Goal: Find contact information: Find contact information

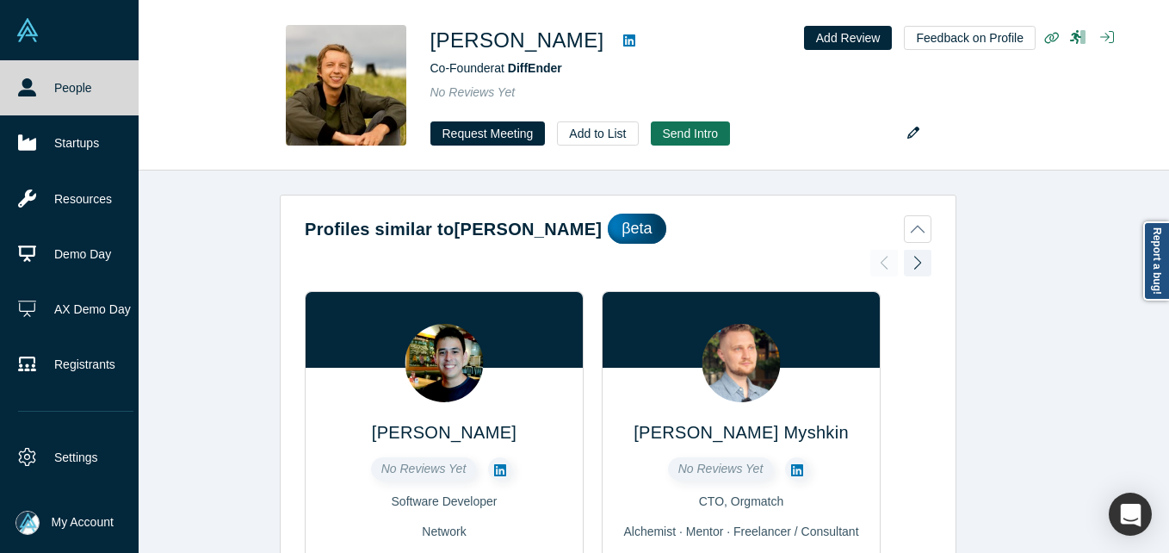
scroll to position [1640, 0]
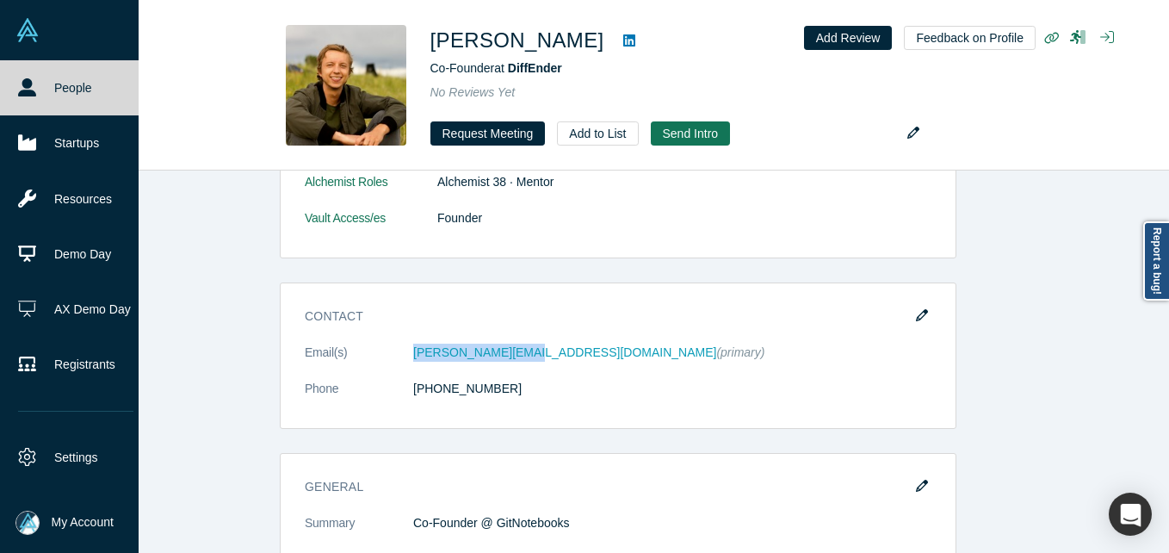
click at [22, 92] on icon at bounding box center [27, 87] width 18 height 18
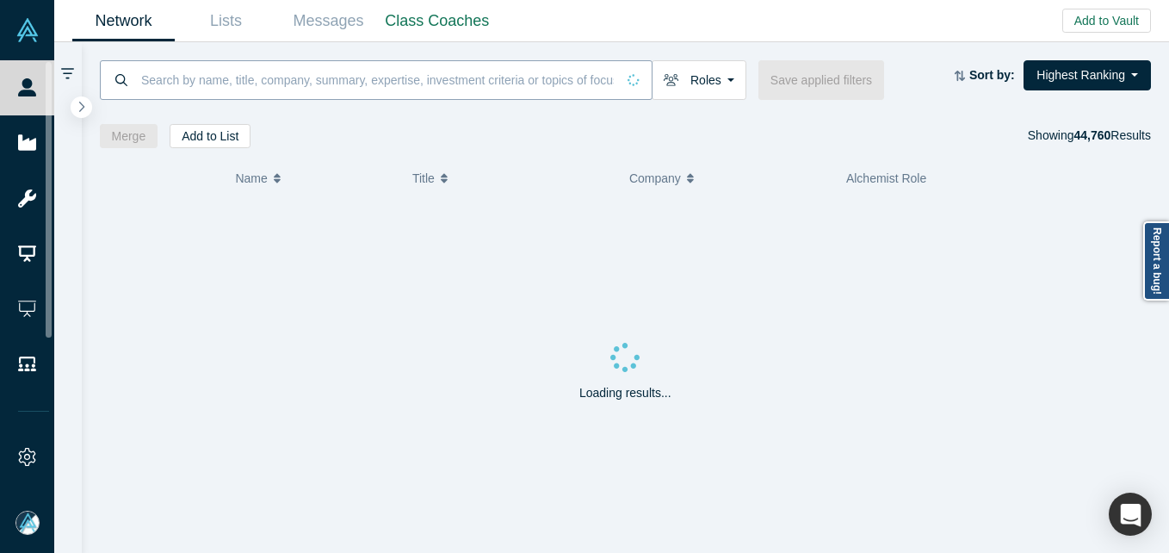
click at [276, 84] on input at bounding box center [377, 79] width 476 height 40
paste input "[PERSON_NAME][EMAIL_ADDRESS][PERSON_NAME][DOMAIN_NAME]"
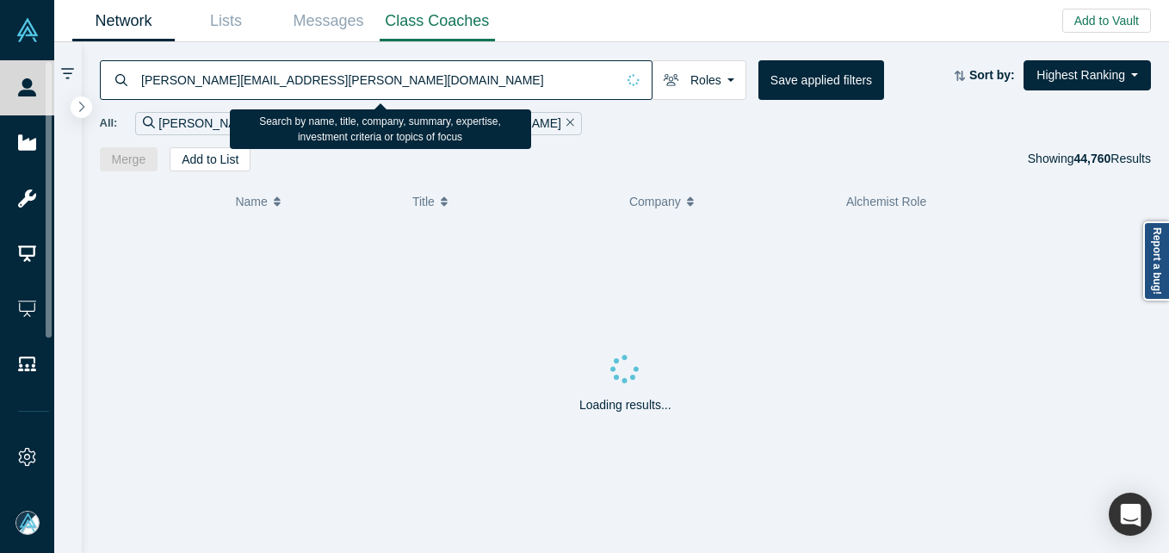
type input "[PERSON_NAME][EMAIL_ADDRESS][PERSON_NAME][DOMAIN_NAME]"
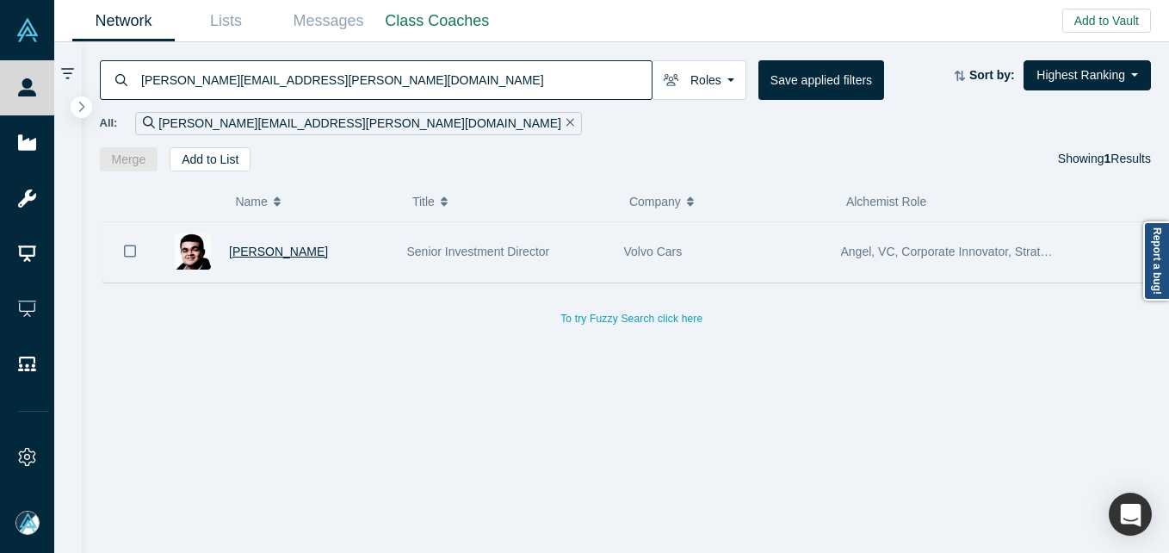
click at [259, 249] on span "[PERSON_NAME]" at bounding box center [278, 252] width 99 height 14
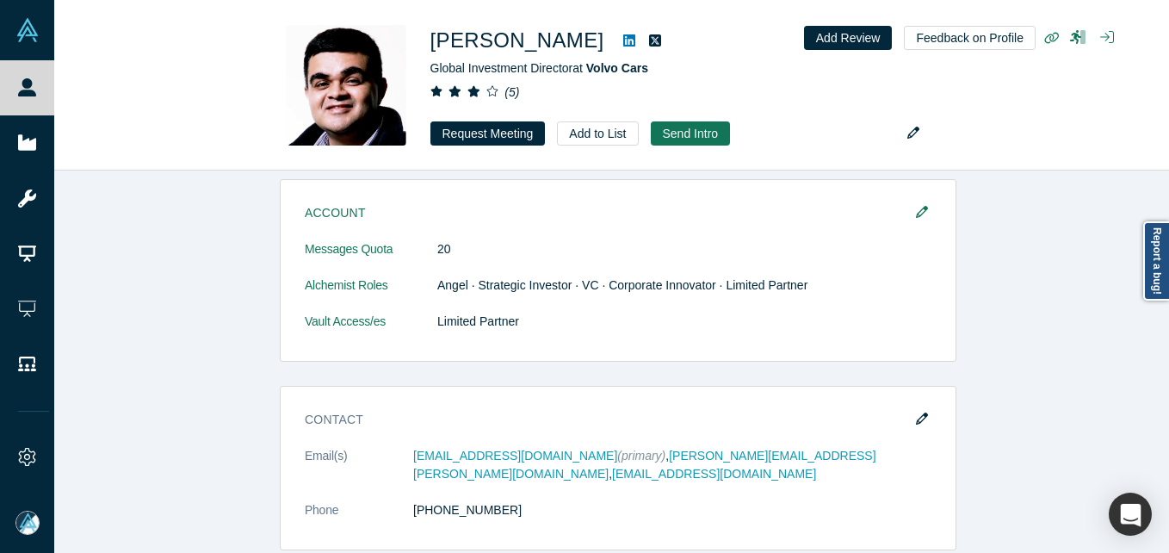
scroll to position [1378, 0]
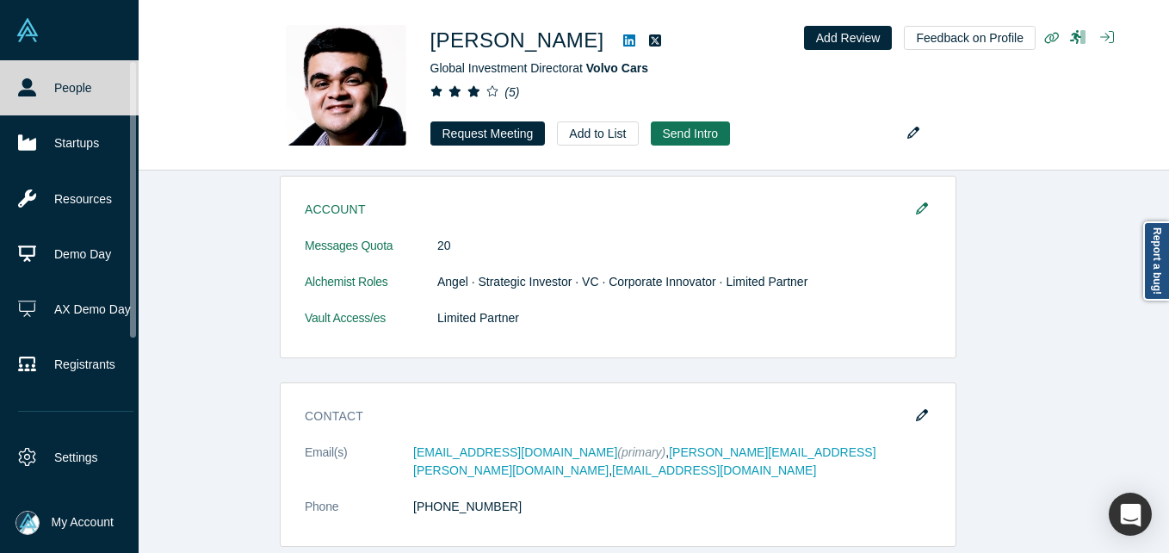
drag, startPoint x: 20, startPoint y: 79, endPoint x: 57, endPoint y: 0, distance: 87.4
click at [20, 79] on icon at bounding box center [27, 87] width 18 height 18
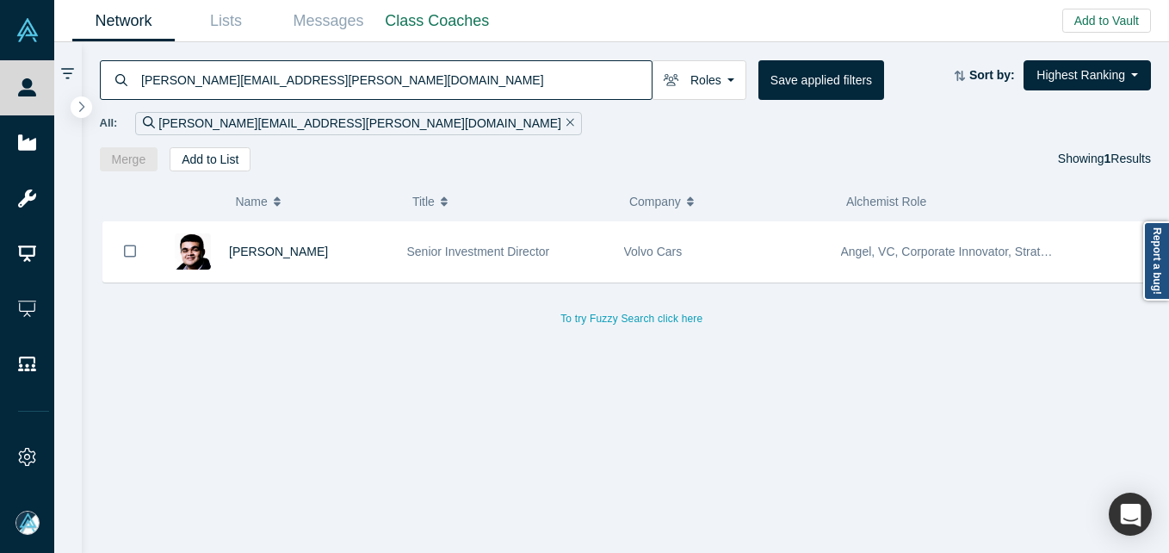
click at [465, 89] on input "[PERSON_NAME][EMAIL_ADDRESS][PERSON_NAME][DOMAIN_NAME]" at bounding box center [395, 79] width 512 height 40
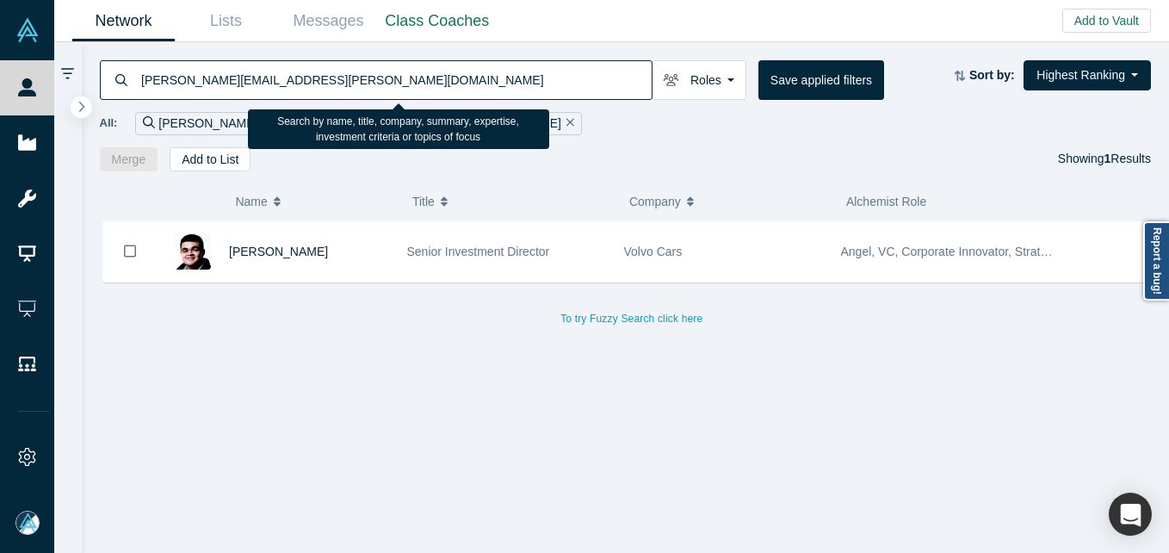
click at [465, 89] on input "[PERSON_NAME][EMAIL_ADDRESS][PERSON_NAME][DOMAIN_NAME]" at bounding box center [395, 79] width 512 height 40
paste input "oht@cradleinc"
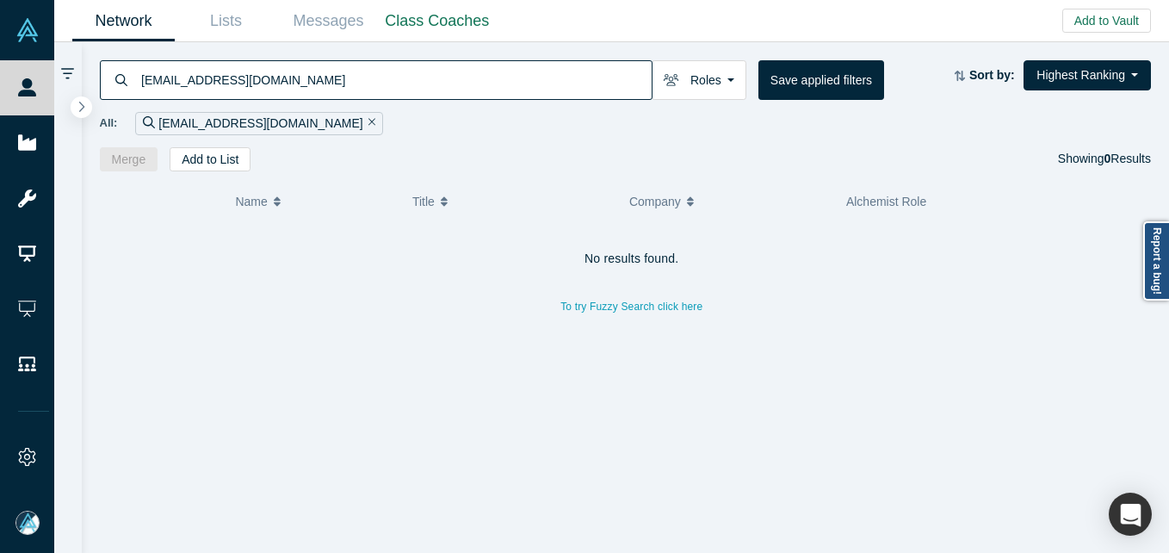
click at [346, 87] on input "[EMAIL_ADDRESS][DOMAIN_NAME]" at bounding box center [395, 79] width 512 height 40
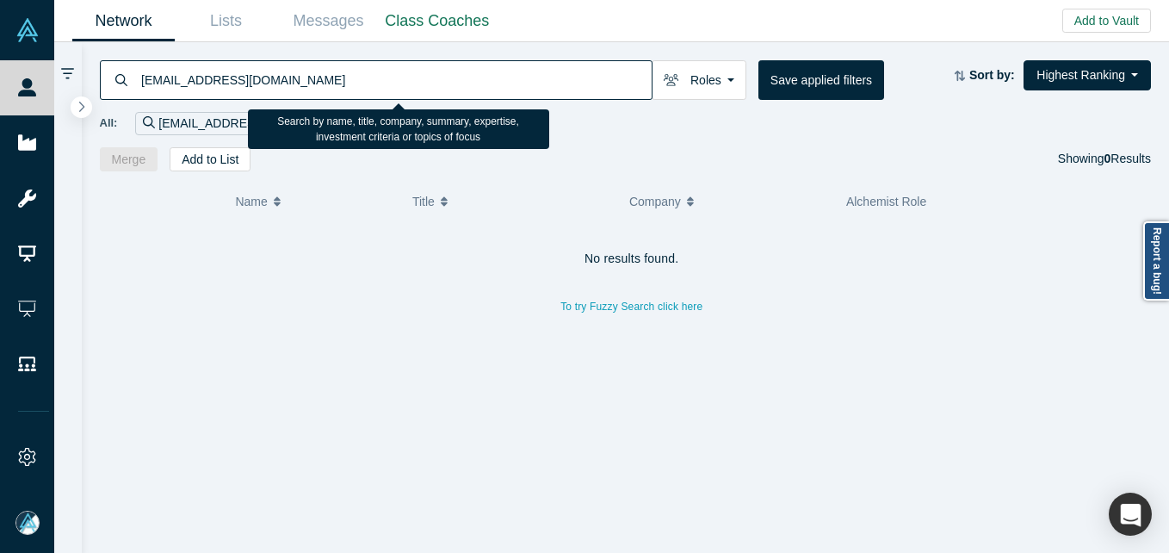
click at [346, 87] on input "[EMAIL_ADDRESS][DOMAIN_NAME]" at bounding box center [395, 79] width 512 height 40
paste input "[EMAIL_ADDRESS][DOMAIN_NAME]"
click at [356, 65] on input "[EMAIL_ADDRESS][DOMAIN_NAME]" at bounding box center [395, 79] width 512 height 40
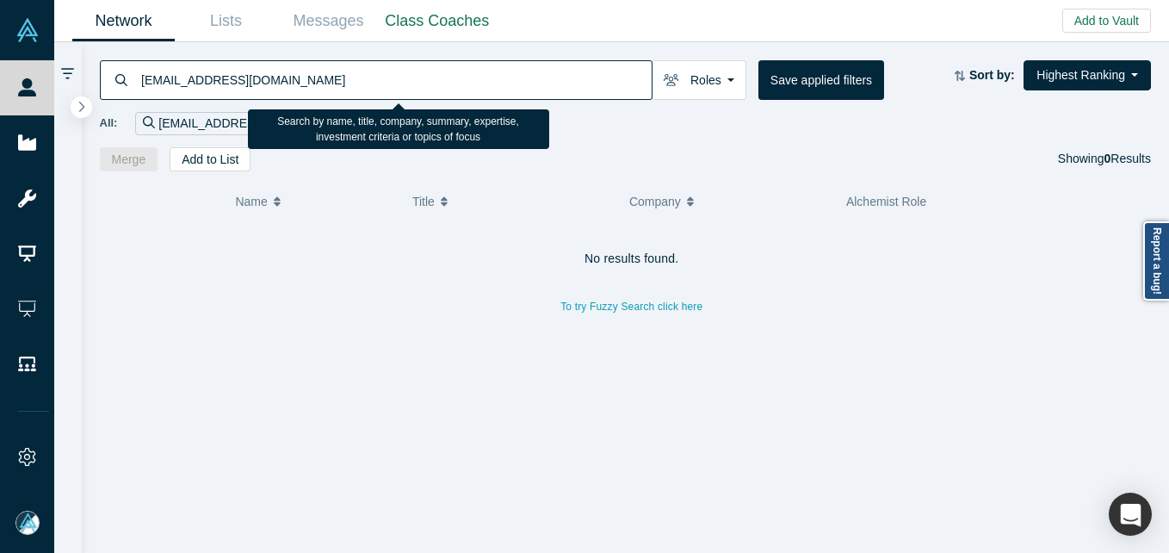
paste input "[EMAIL_ADDRESS][DOMAIN_NAME]"
click at [356, 65] on input "[EMAIL_ADDRESS][DOMAIN_NAME]" at bounding box center [395, 79] width 512 height 40
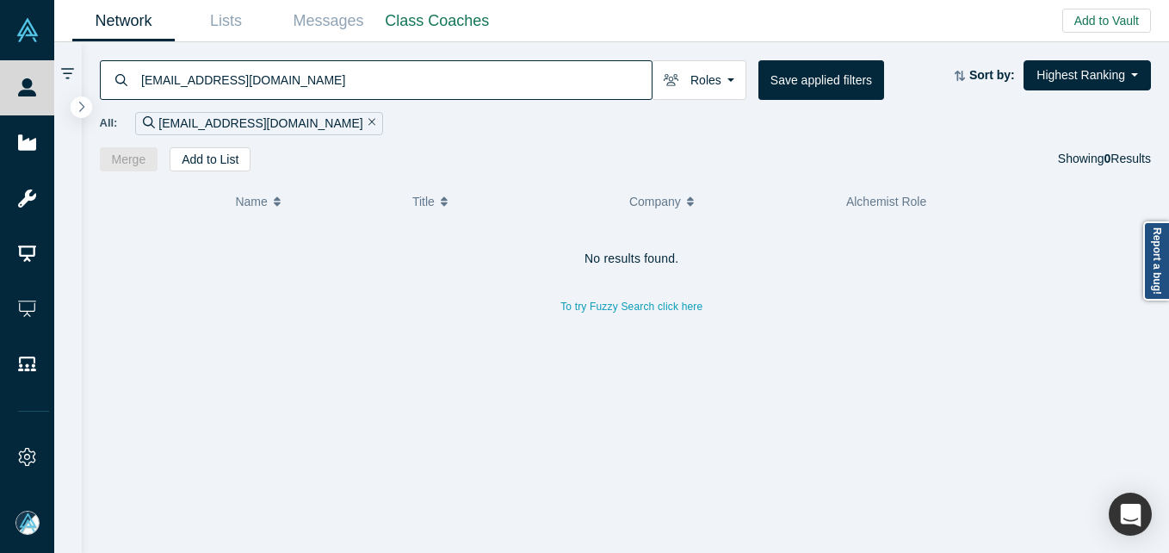
click at [516, 75] on input "[EMAIL_ADDRESS][DOMAIN_NAME]" at bounding box center [395, 79] width 512 height 40
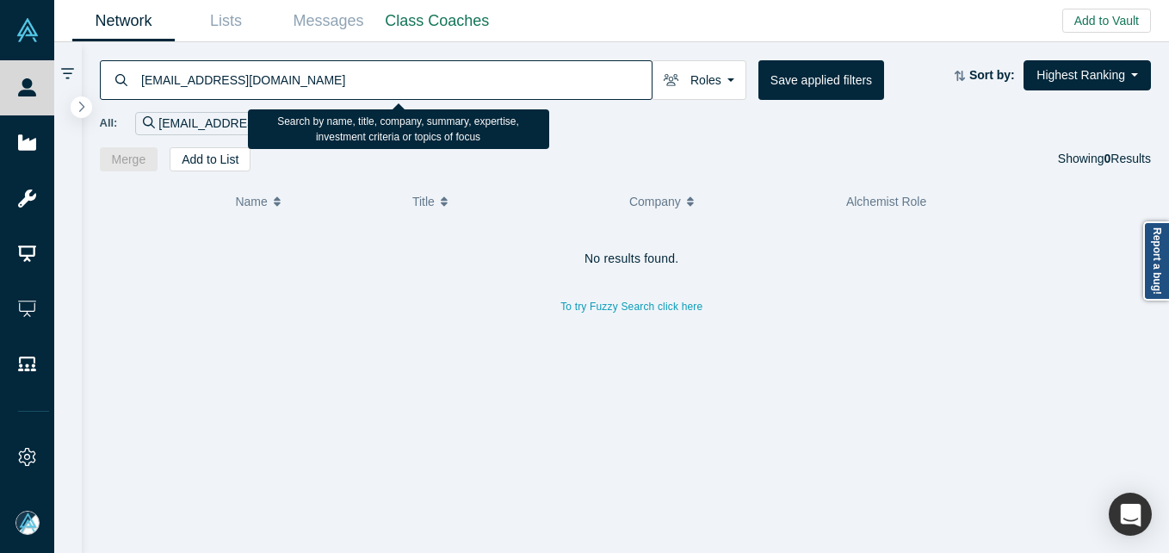
click at [516, 75] on input "[EMAIL_ADDRESS][DOMAIN_NAME]" at bounding box center [395, 79] width 512 height 40
paste input "[PERSON_NAME][EMAIL_ADDRESS][DOMAIN_NAME]"
click at [474, 71] on input "[PERSON_NAME][EMAIL_ADDRESS][DOMAIN_NAME]" at bounding box center [395, 79] width 512 height 40
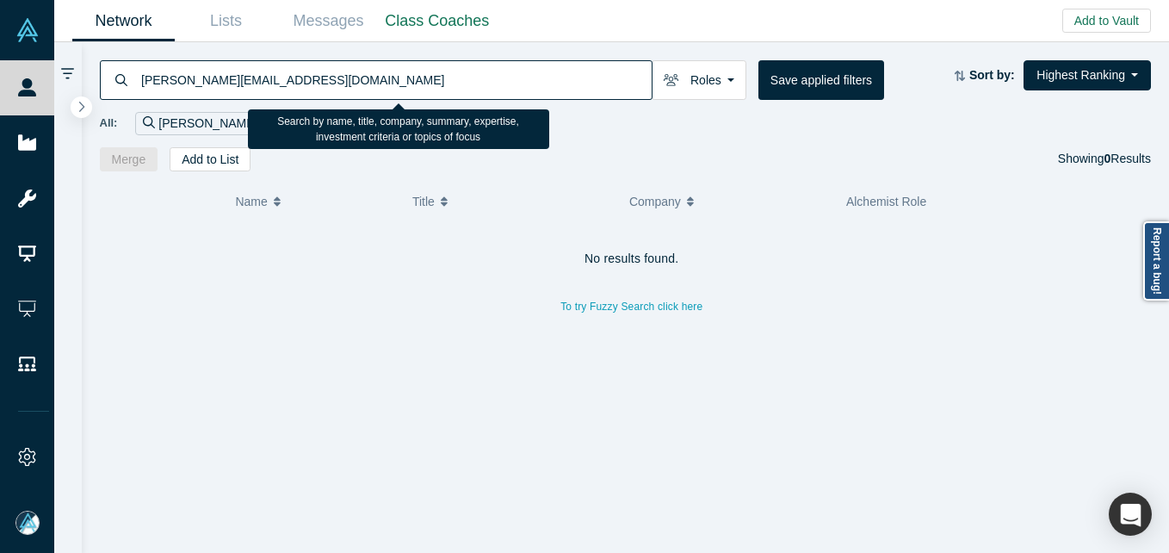
click at [474, 71] on input "[PERSON_NAME][EMAIL_ADDRESS][DOMAIN_NAME]" at bounding box center [395, 79] width 512 height 40
paste input "[PERSON_NAME].[PERSON_NAME]@atlascopco"
click at [307, 92] on input "[PERSON_NAME][EMAIL_ADDRESS][PERSON_NAME][DOMAIN_NAME]" at bounding box center [395, 79] width 512 height 40
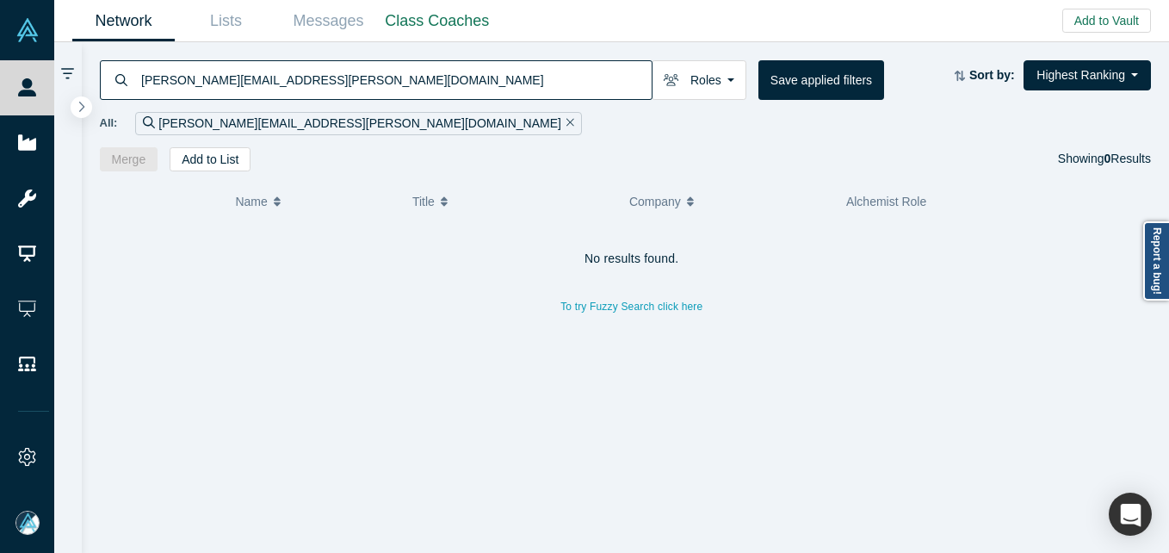
click at [314, 84] on input "[PERSON_NAME][EMAIL_ADDRESS][PERSON_NAME][DOMAIN_NAME]" at bounding box center [395, 79] width 512 height 40
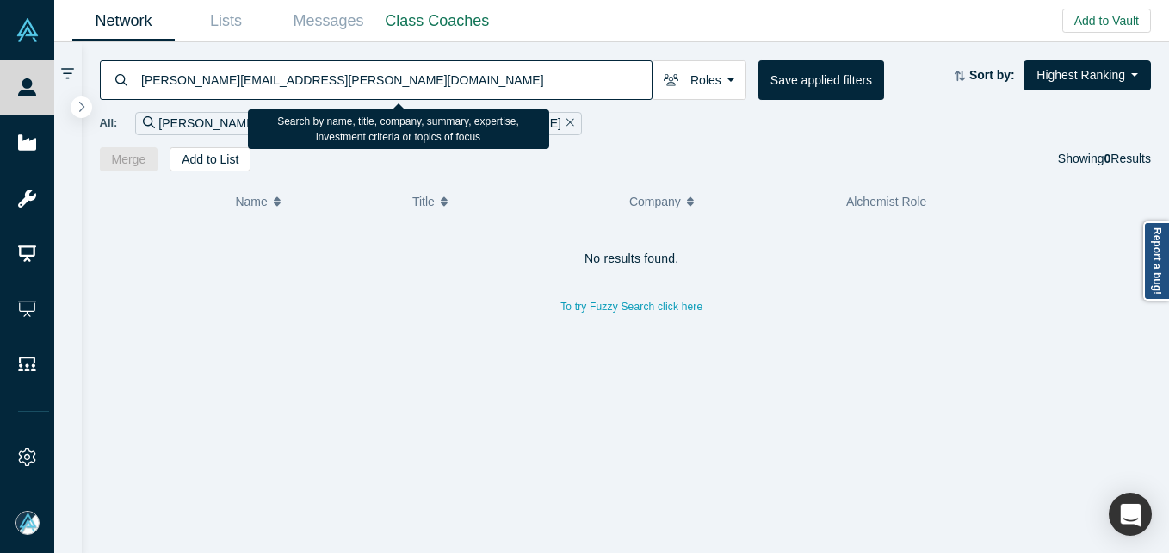
click at [314, 84] on input "[PERSON_NAME][EMAIL_ADDRESS][PERSON_NAME][DOMAIN_NAME]" at bounding box center [395, 79] width 512 height 40
paste input "[PERSON_NAME]"
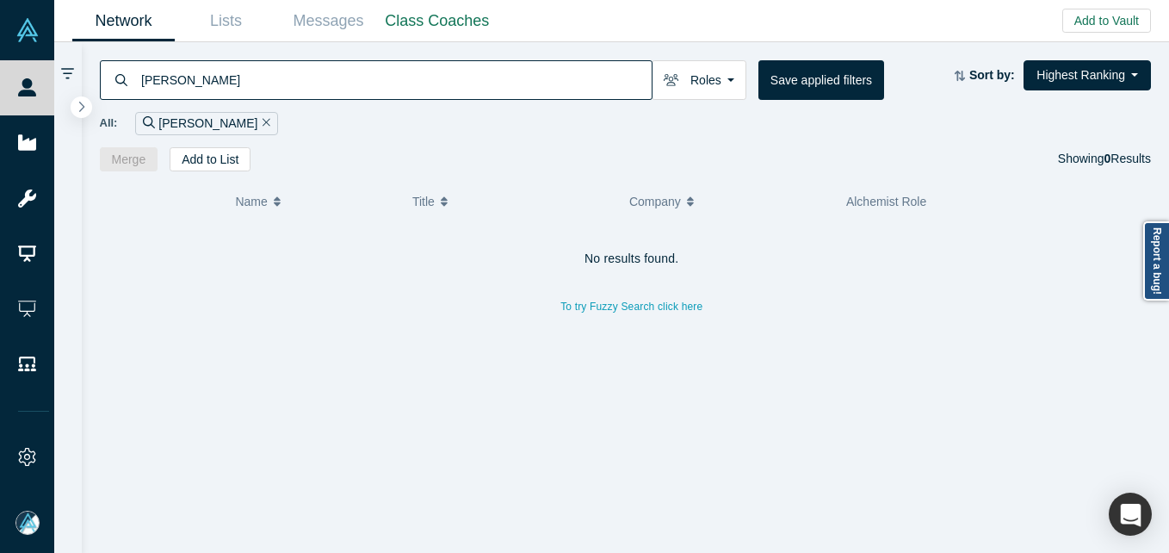
type input "[PERSON_NAME]"
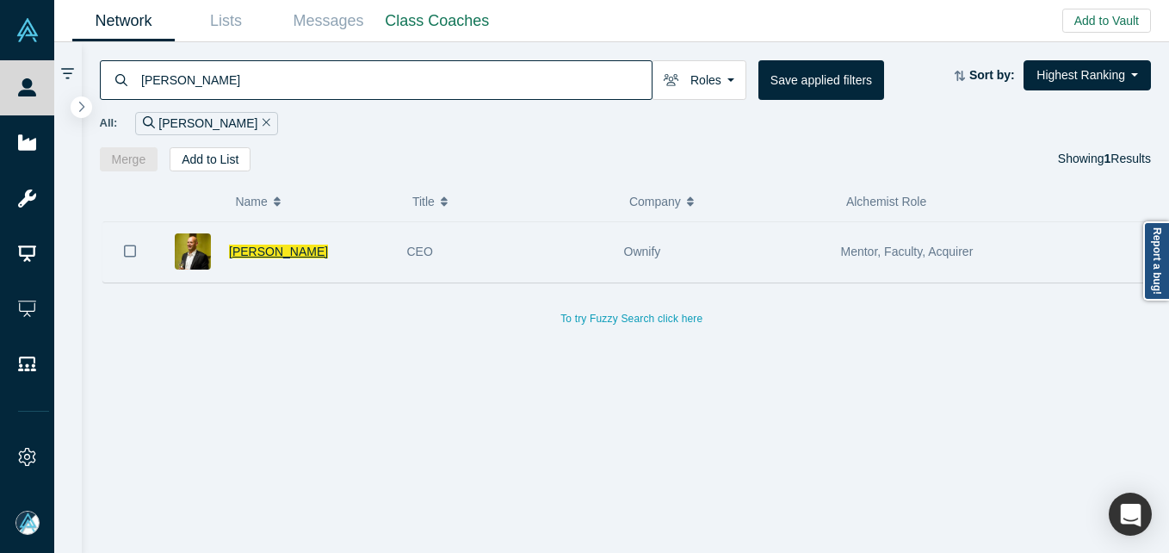
click at [264, 258] on span "[PERSON_NAME]" at bounding box center [278, 252] width 99 height 14
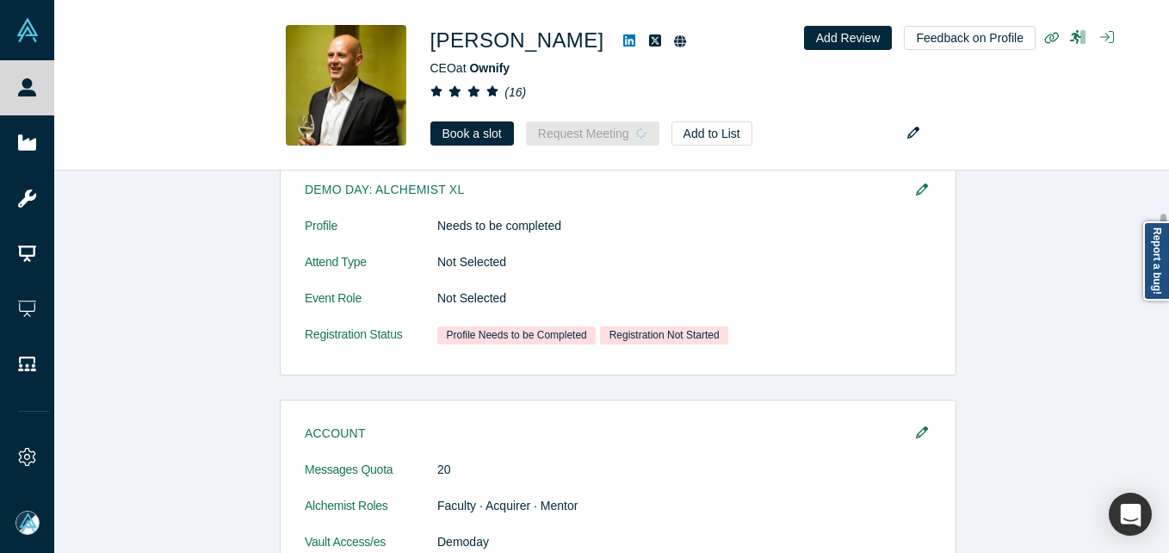
scroll to position [600, 0]
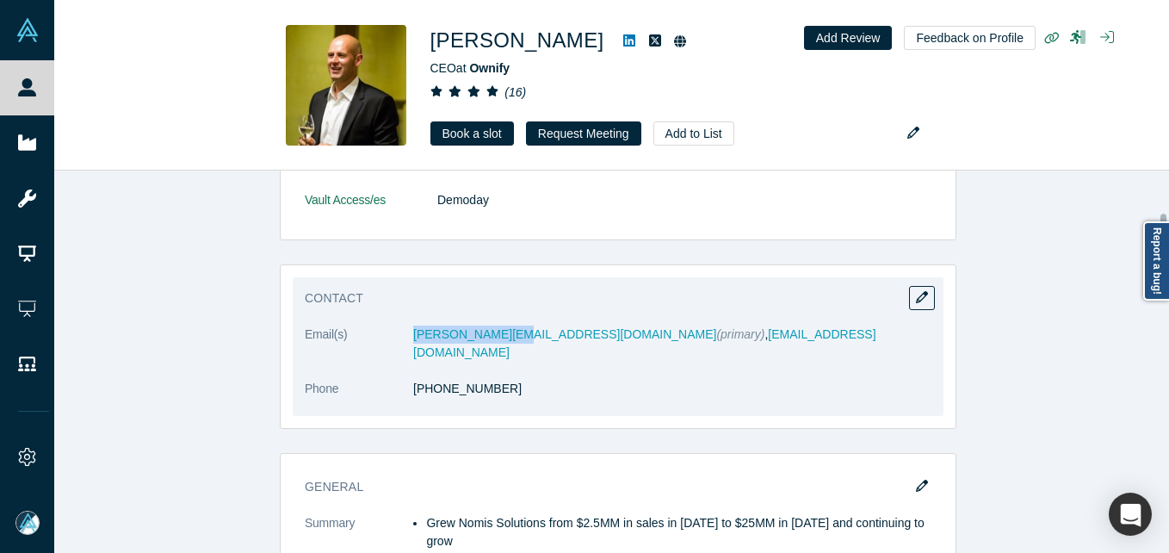
drag, startPoint x: 376, startPoint y: 342, endPoint x: 505, endPoint y: 345, distance: 128.3
click at [505, 345] on dl "Email(s) [PERSON_NAME][EMAIL_ADDRESS][DOMAIN_NAME] (primary) , [EMAIL_ADDRESS][…" at bounding box center [618, 370] width 627 height 90
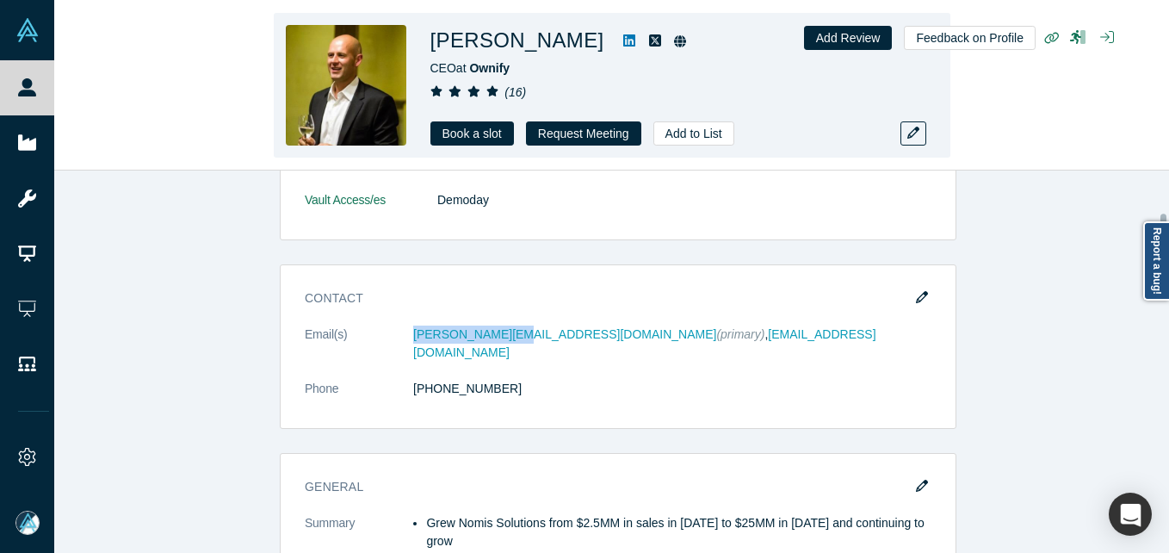
copy dl "[PERSON_NAME][EMAIL_ADDRESS][DOMAIN_NAME]"
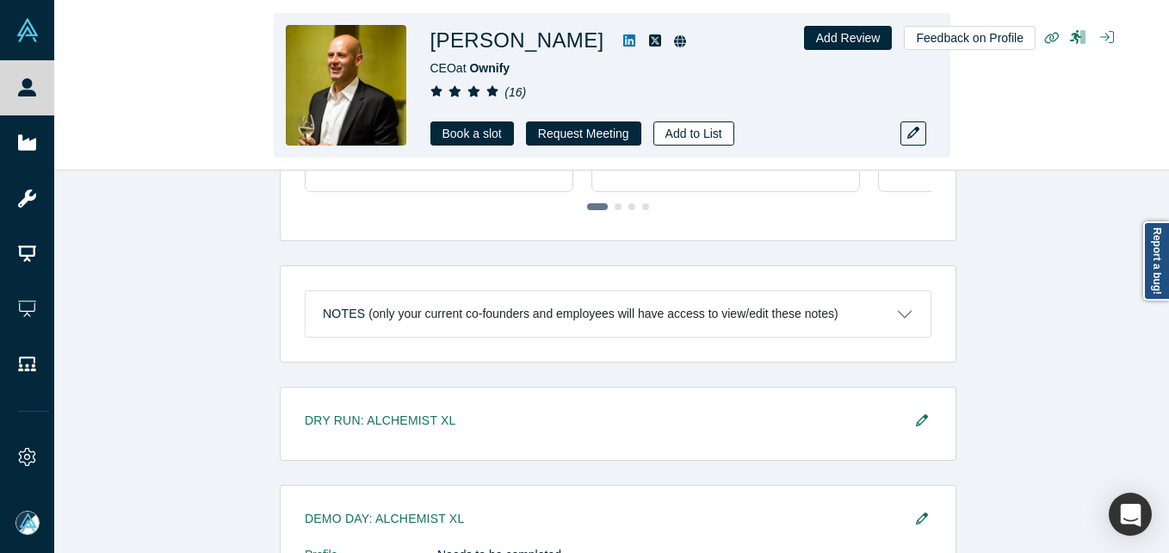
scroll to position [1270, 0]
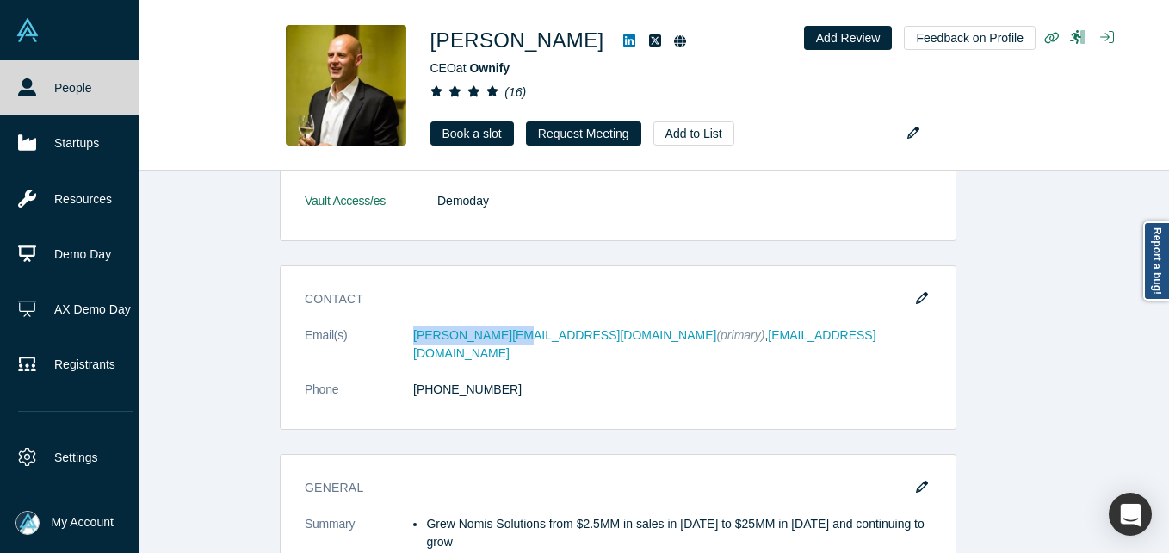
click at [51, 89] on link "People" at bounding box center [76, 87] width 152 height 55
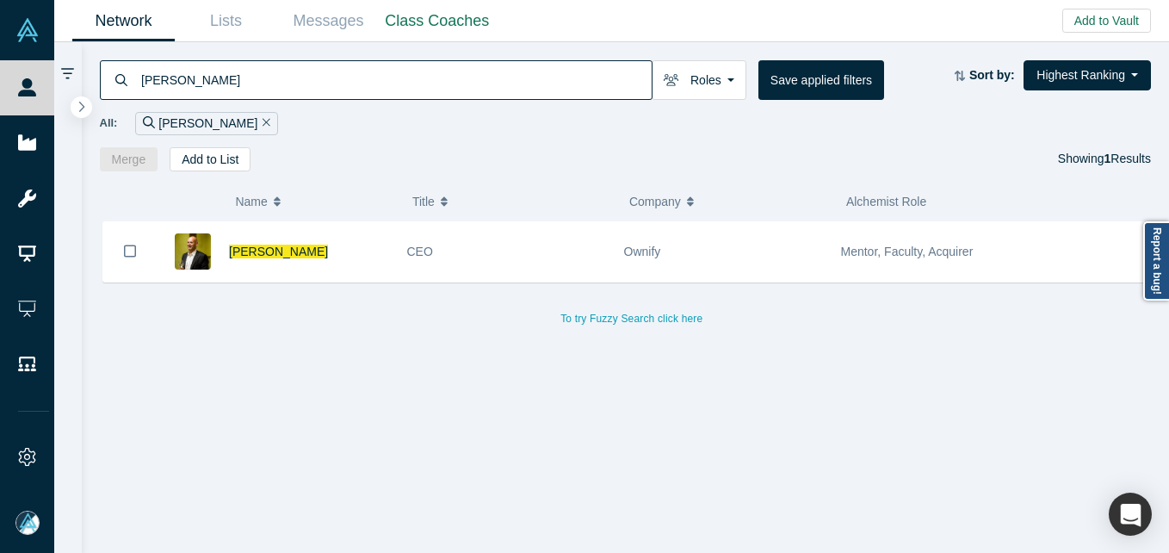
click at [316, 74] on input "[PERSON_NAME]" at bounding box center [395, 79] width 512 height 40
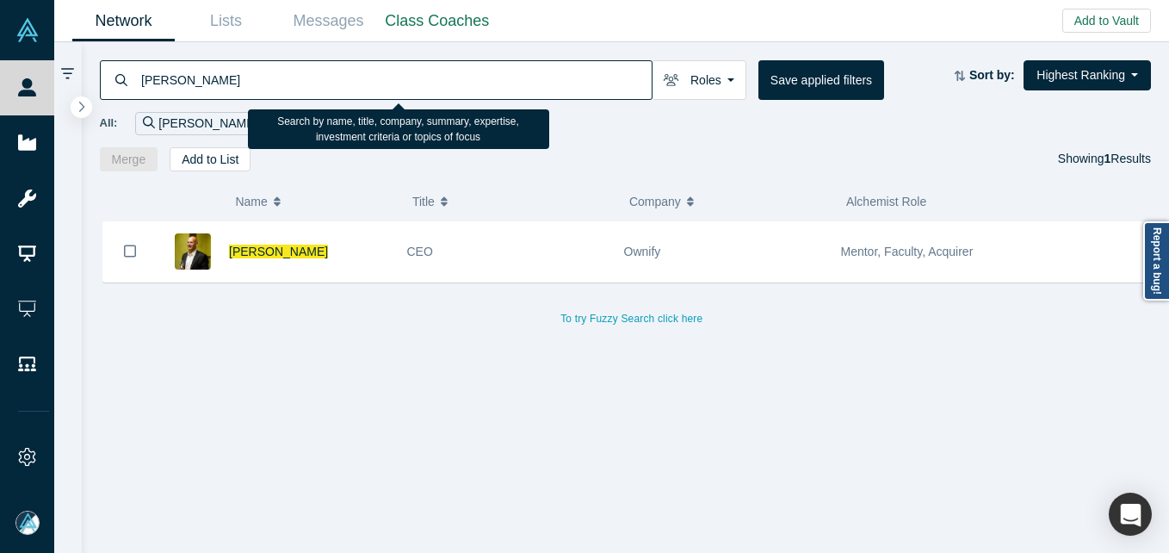
click at [316, 74] on input "[PERSON_NAME]" at bounding box center [395, 79] width 512 height 40
paste input "[PERSON_NAME]"
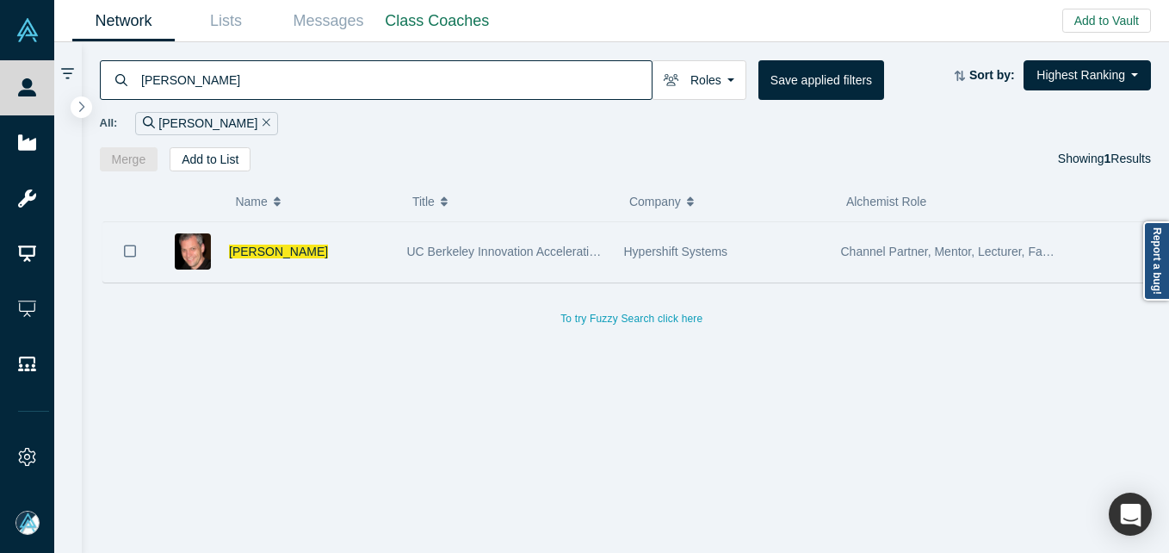
click at [312, 257] on div "[PERSON_NAME]" at bounding box center [309, 251] width 160 height 59
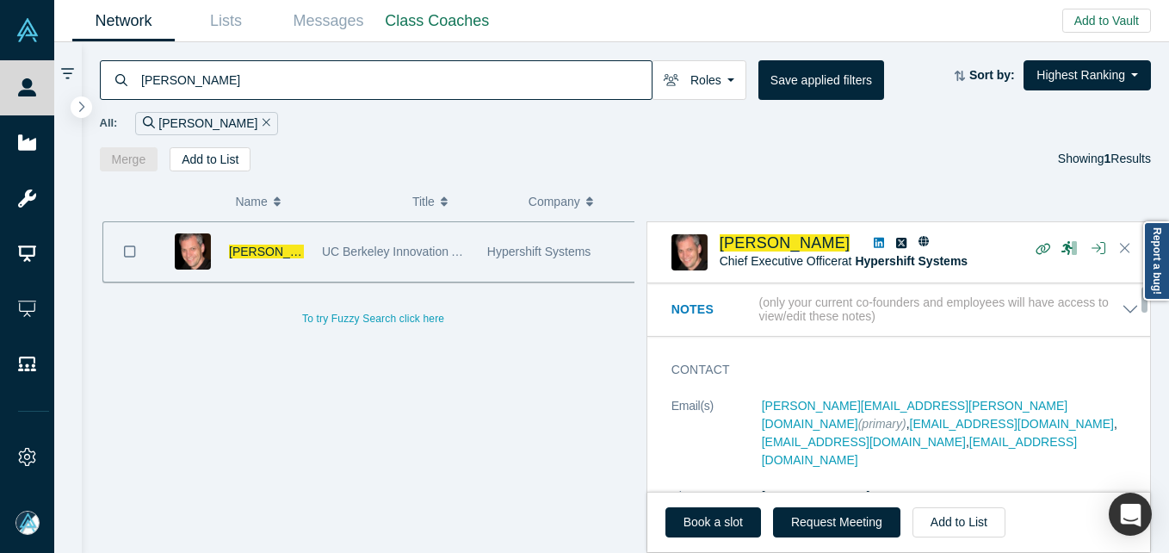
scroll to position [86, 0]
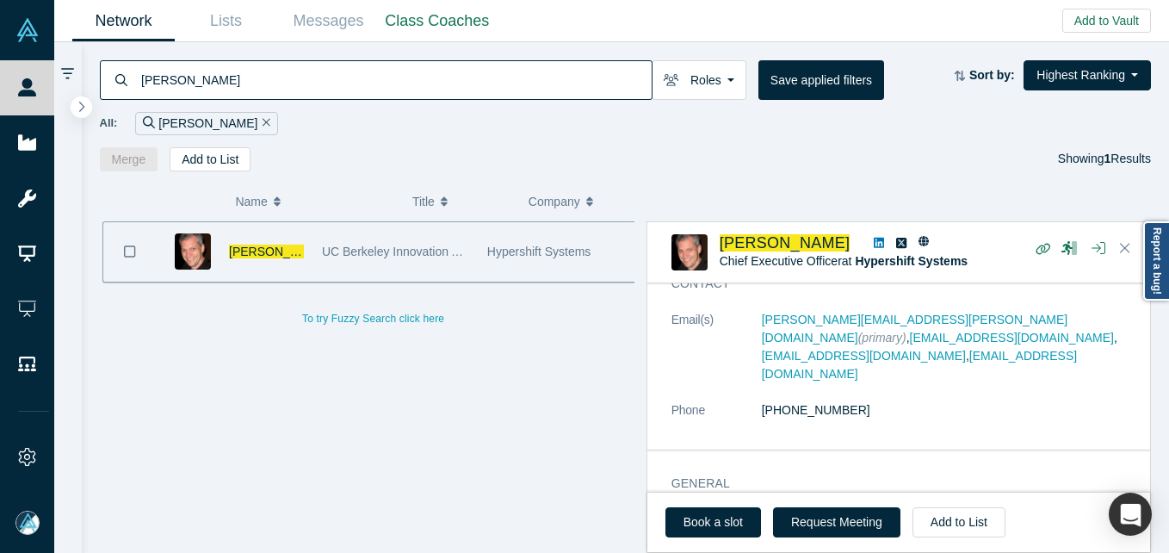
click at [339, 71] on input "[PERSON_NAME]" at bounding box center [395, 79] width 512 height 40
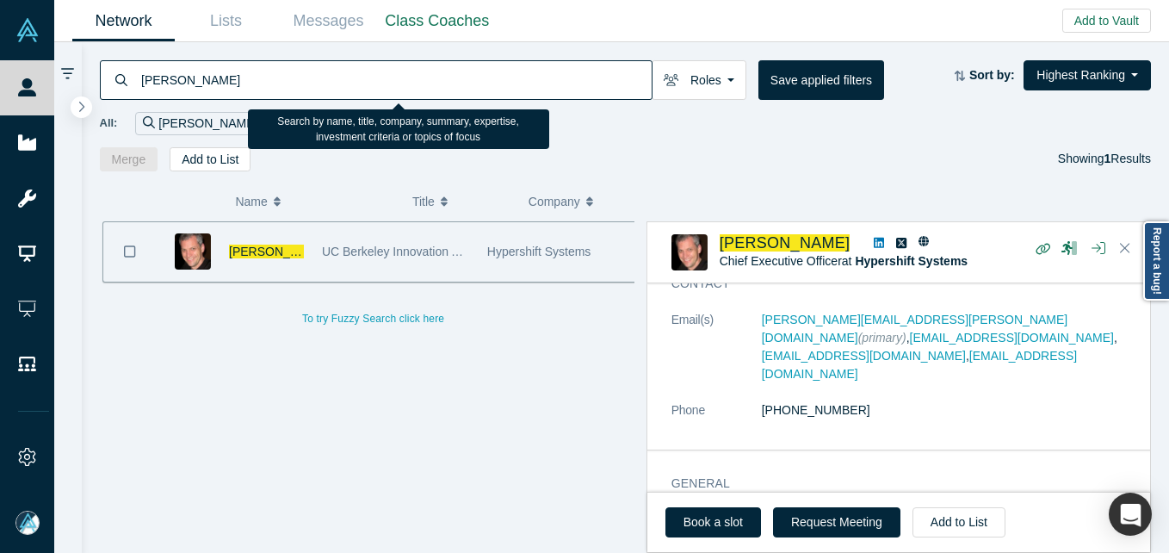
click at [339, 71] on input "[PERSON_NAME]" at bounding box center [395, 79] width 512 height 40
paste input "[EMAIL_ADDRESS][DOMAIN_NAME]"
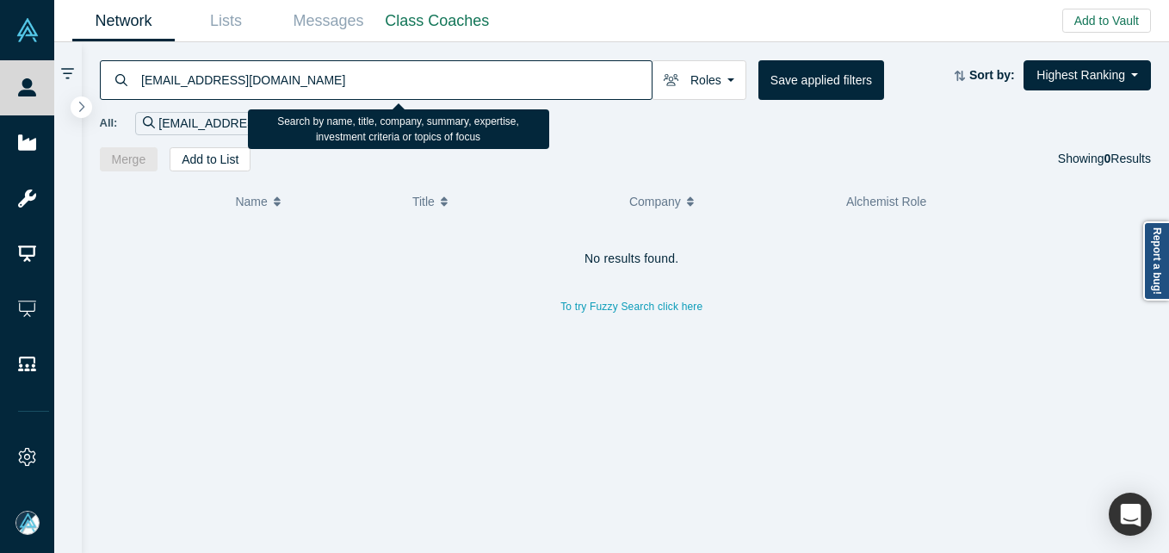
click at [321, 78] on input "[EMAIL_ADDRESS][DOMAIN_NAME]" at bounding box center [395, 79] width 512 height 40
click at [511, 87] on input "[EMAIL_ADDRESS][DOMAIN_NAME]" at bounding box center [395, 79] width 512 height 40
paste input "[PERSON_NAME]"
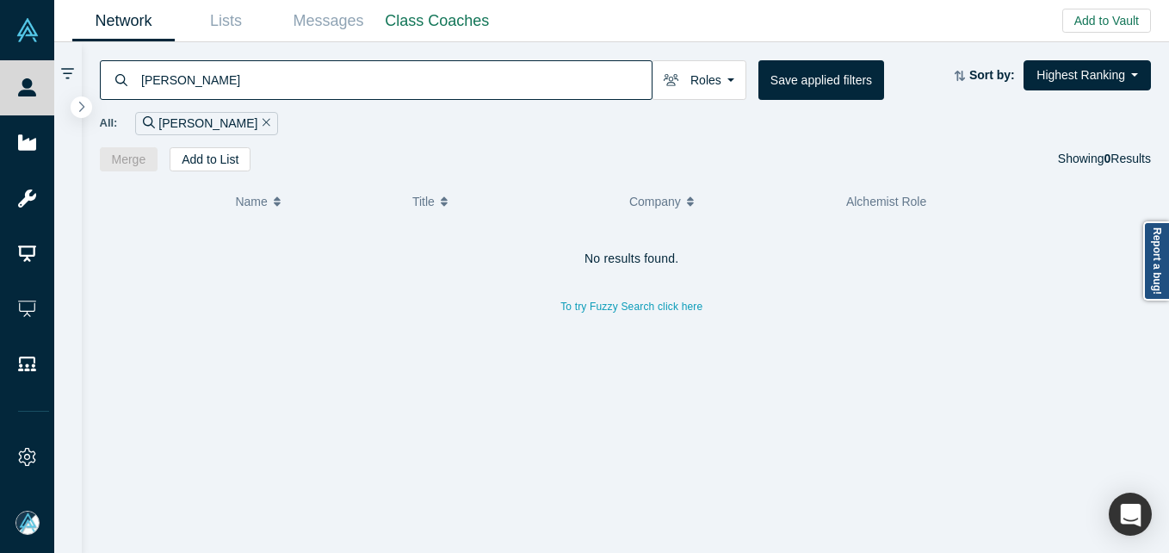
type input "[PERSON_NAME]"
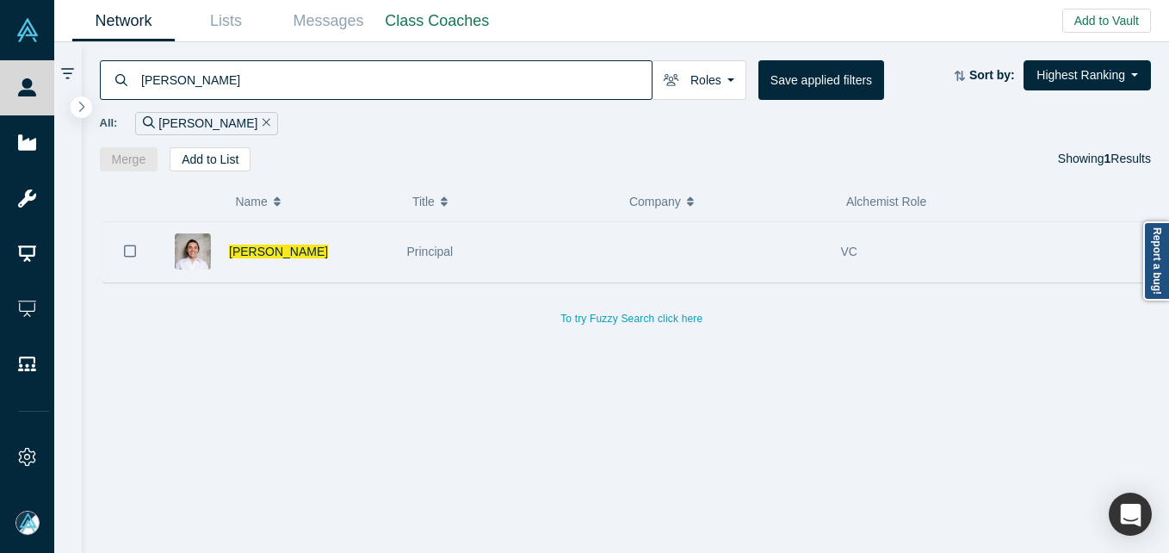
click at [273, 263] on div "[PERSON_NAME]" at bounding box center [309, 251] width 160 height 59
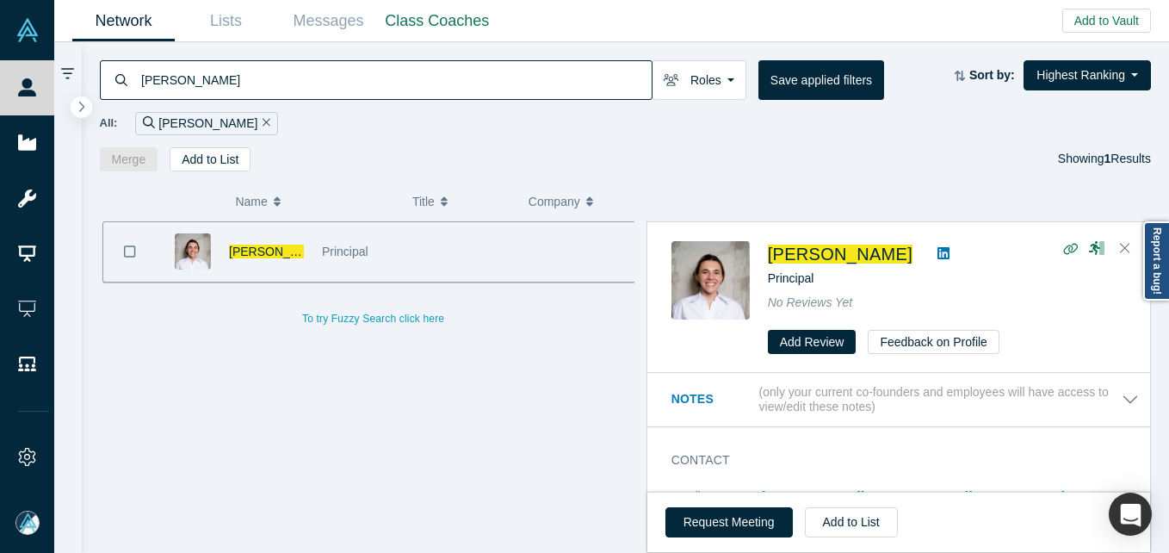
click at [277, 260] on div "[PERSON_NAME]" at bounding box center [266, 251] width 75 height 59
click at [277, 251] on span "[PERSON_NAME]" at bounding box center [278, 252] width 99 height 14
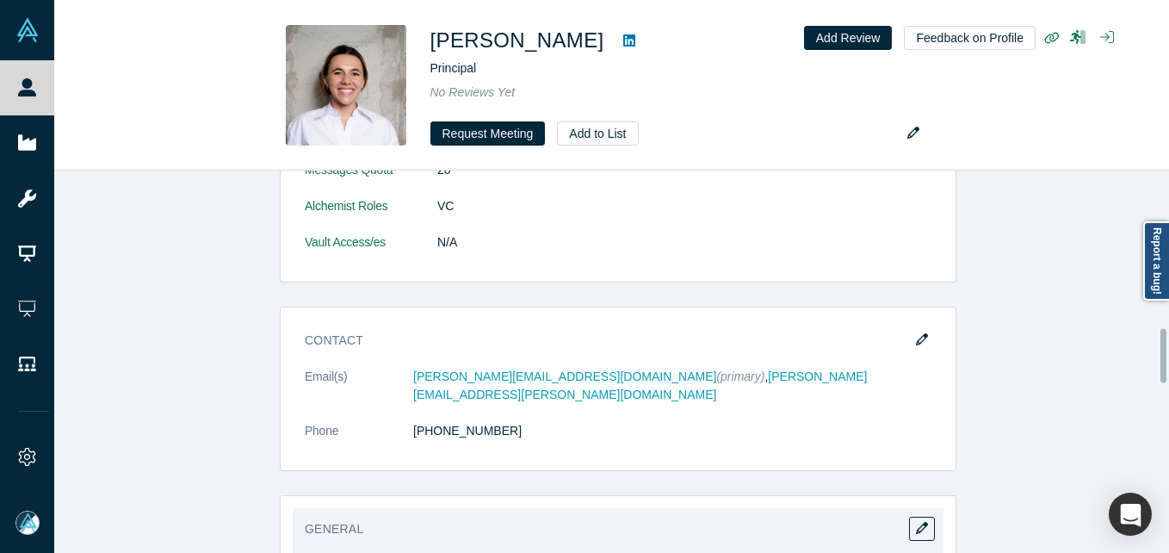
scroll to position [1119, 0]
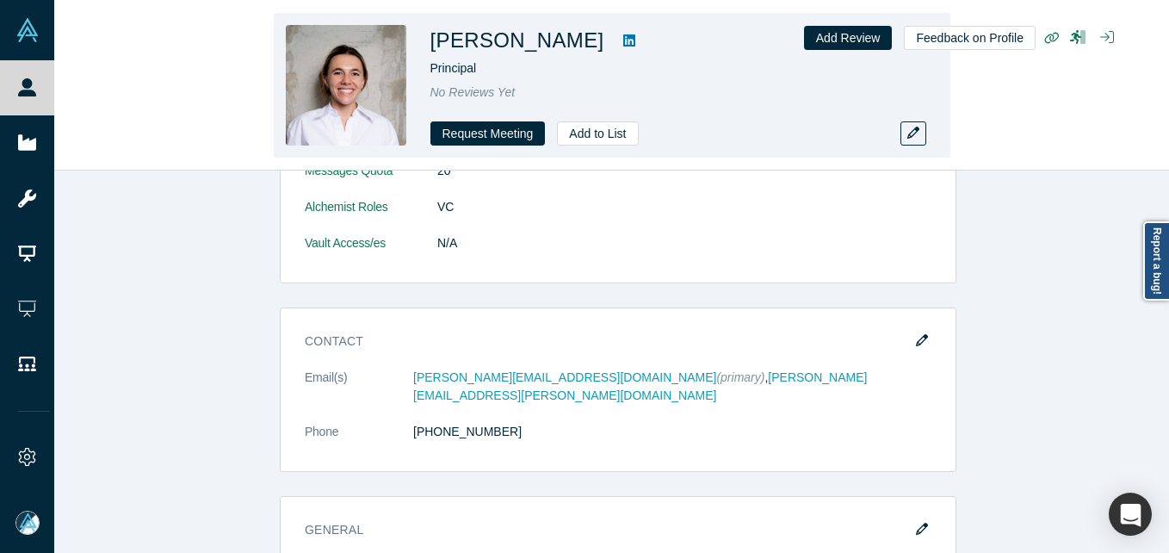
drag, startPoint x: 605, startPoint y: 38, endPoint x: 586, endPoint y: 37, distance: 19.0
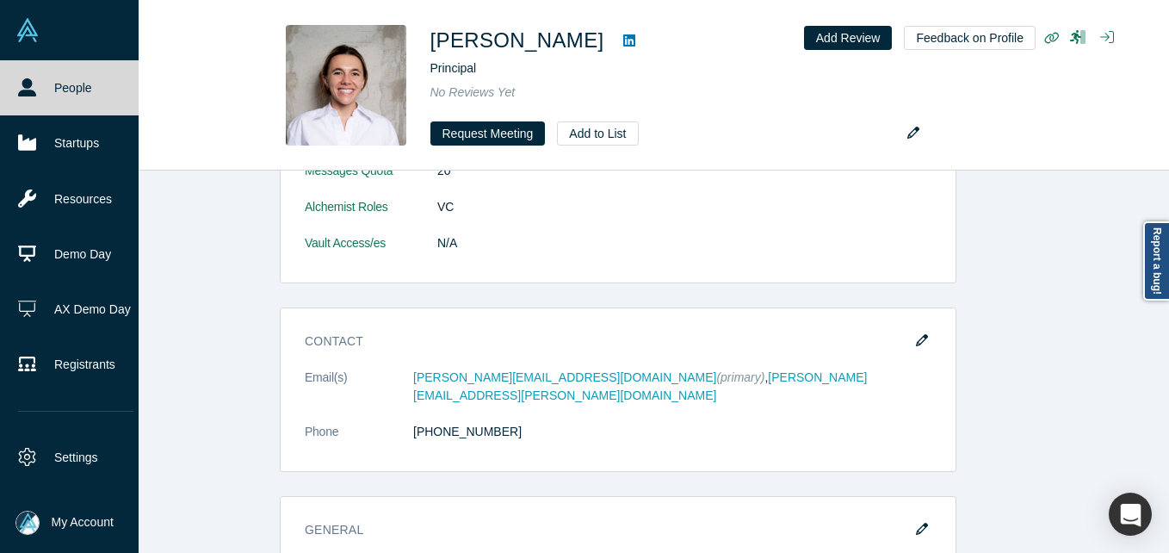
drag, startPoint x: 3, startPoint y: 94, endPoint x: 53, endPoint y: 108, distance: 51.8
click at [4, 94] on link "People" at bounding box center [76, 87] width 152 height 55
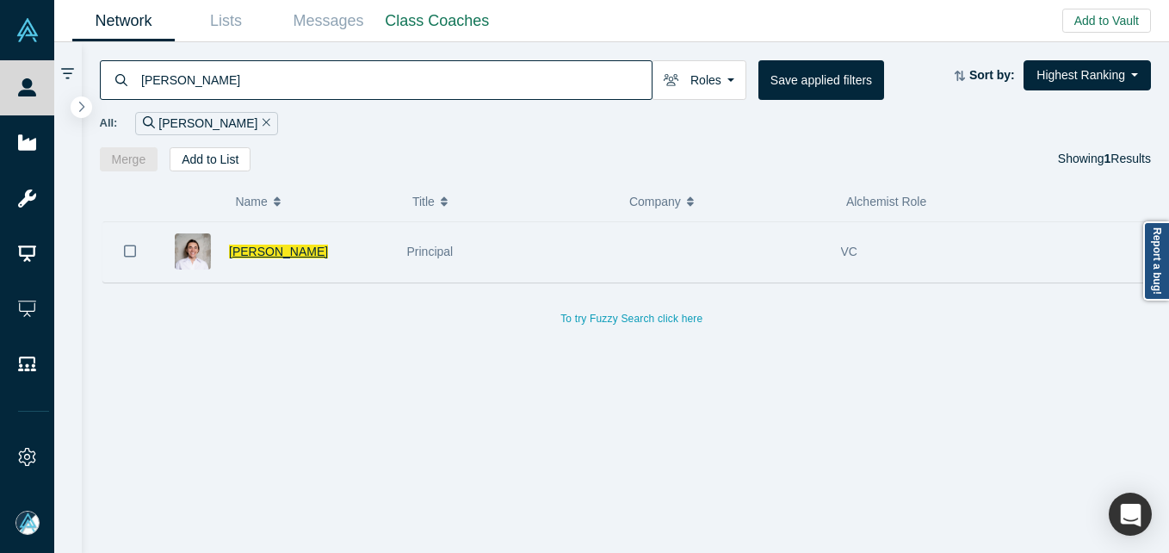
click at [285, 251] on span "[PERSON_NAME]" at bounding box center [278, 252] width 99 height 14
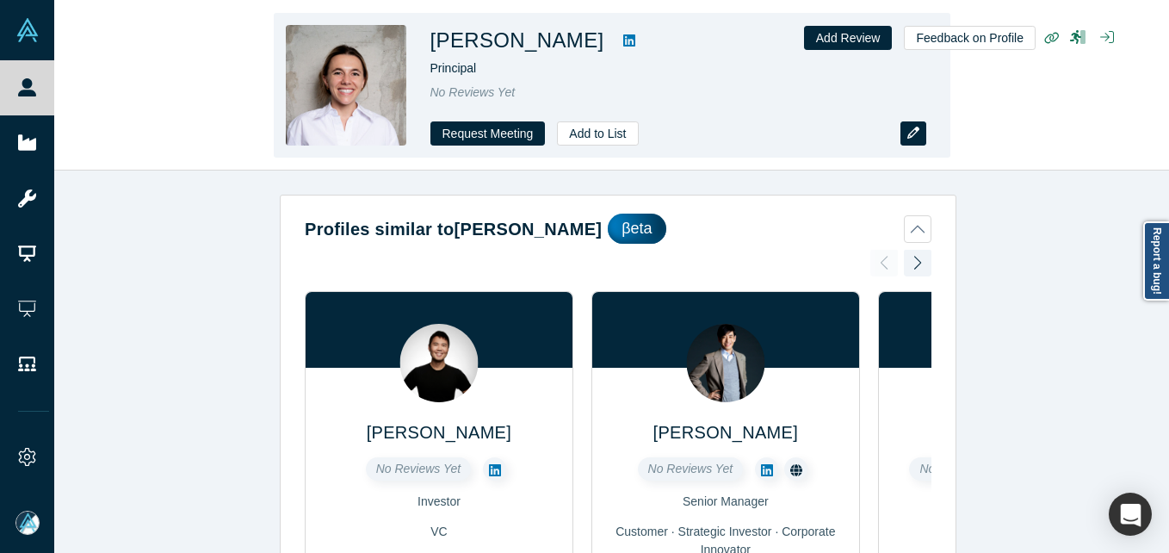
click at [922, 131] on button "button" at bounding box center [914, 133] width 26 height 24
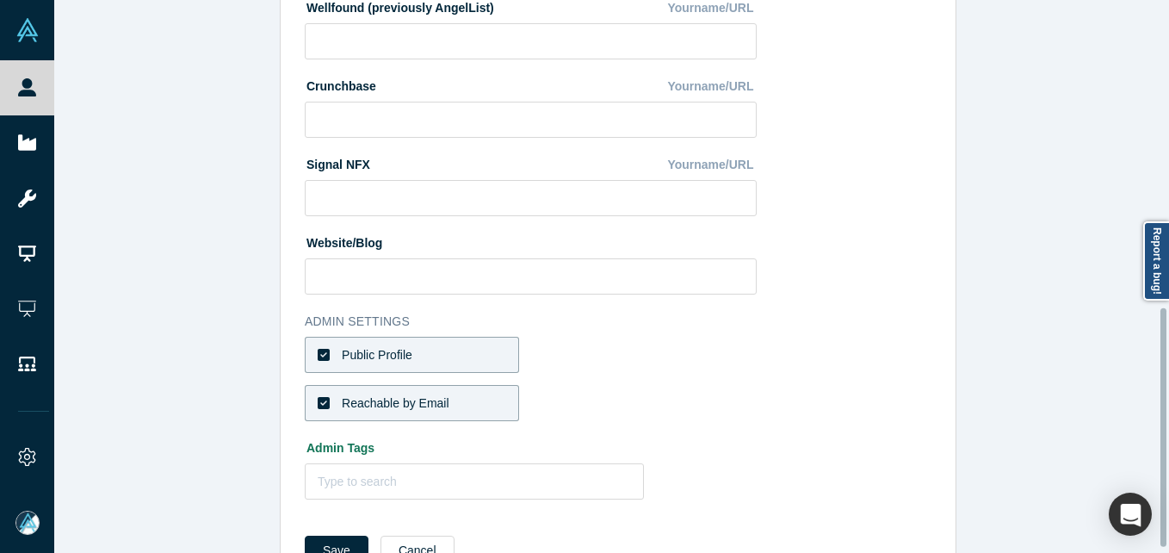
scroll to position [724, 0]
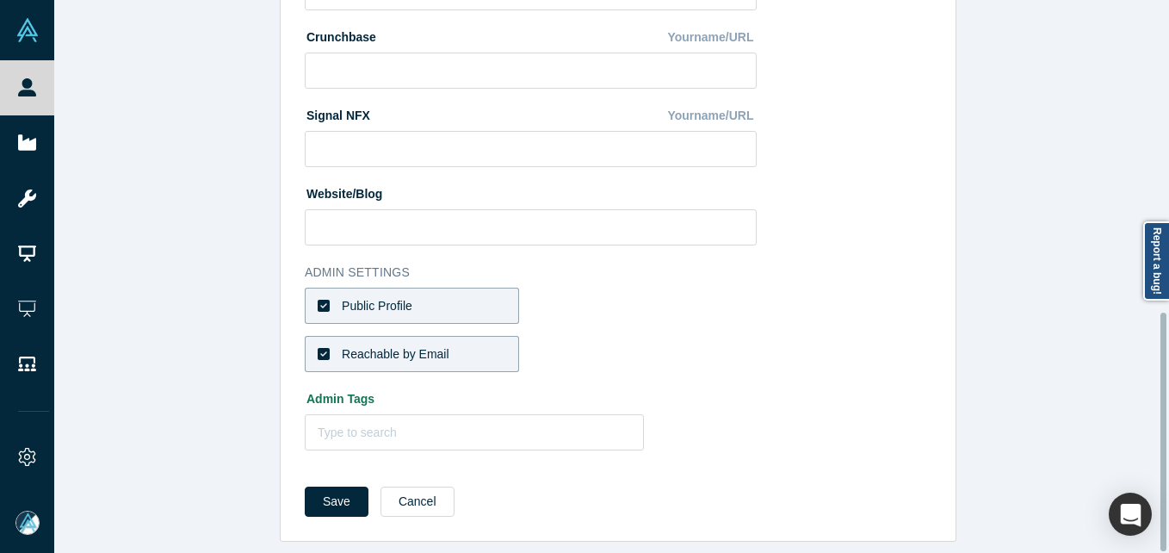
click at [462, 292] on label "Public Profile" at bounding box center [412, 306] width 214 height 36
click at [0, 0] on input "Public Profile" at bounding box center [0, 0] width 0 height 0
drag, startPoint x: 475, startPoint y: 326, endPoint x: 634, endPoint y: 285, distance: 163.7
click at [477, 336] on label "Reachable by Email" at bounding box center [412, 354] width 214 height 36
click at [0, 0] on input "Reachable by Email" at bounding box center [0, 0] width 0 height 0
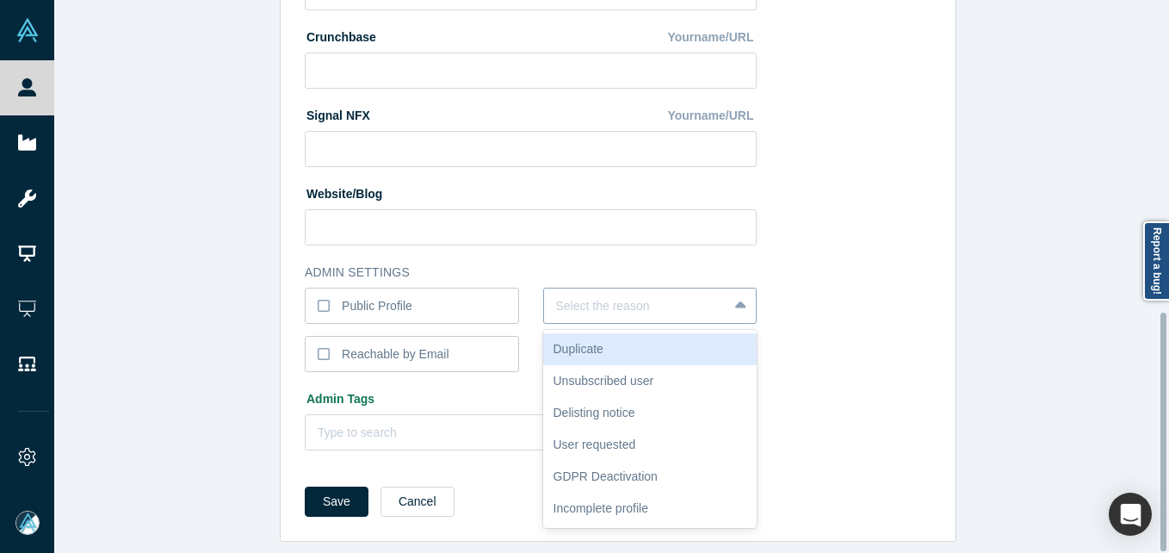
click at [634, 295] on div at bounding box center [636, 306] width 160 height 22
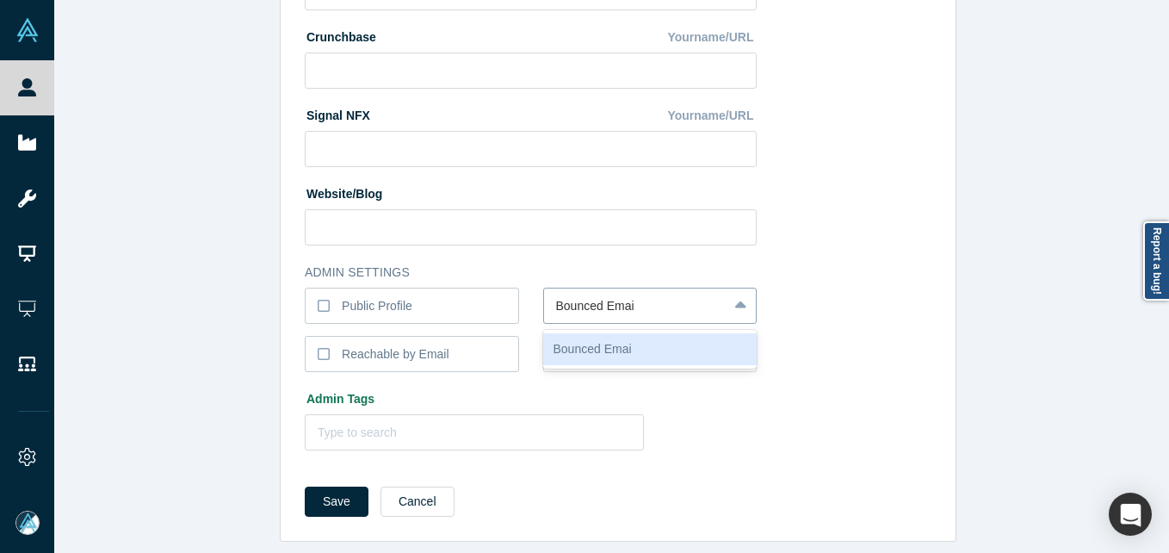
type input "Bounced Email"
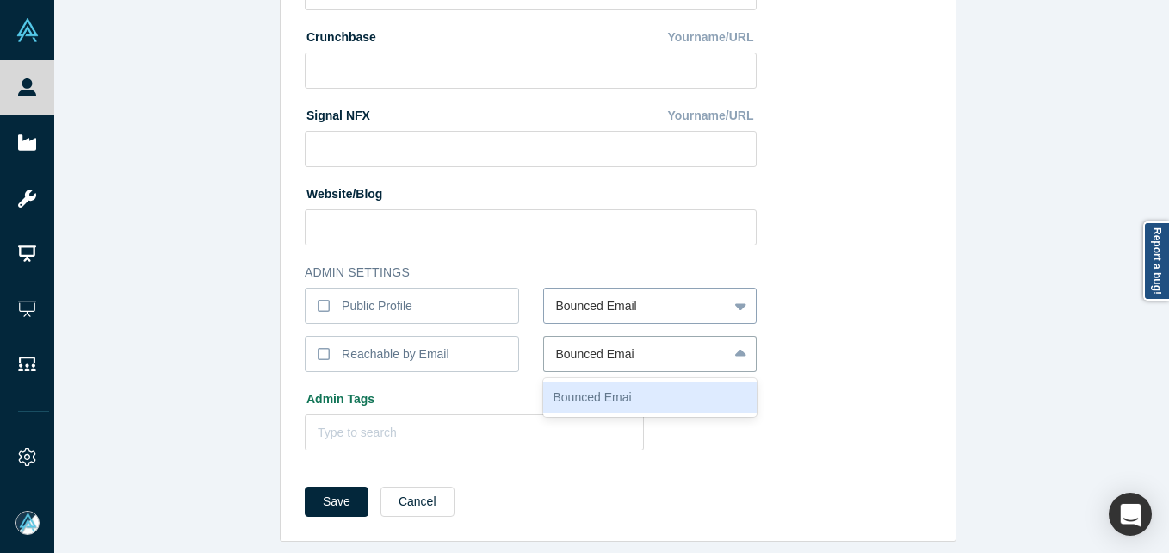
type input "Bounced Email"
click at [305, 486] on button "Save" at bounding box center [337, 501] width 64 height 30
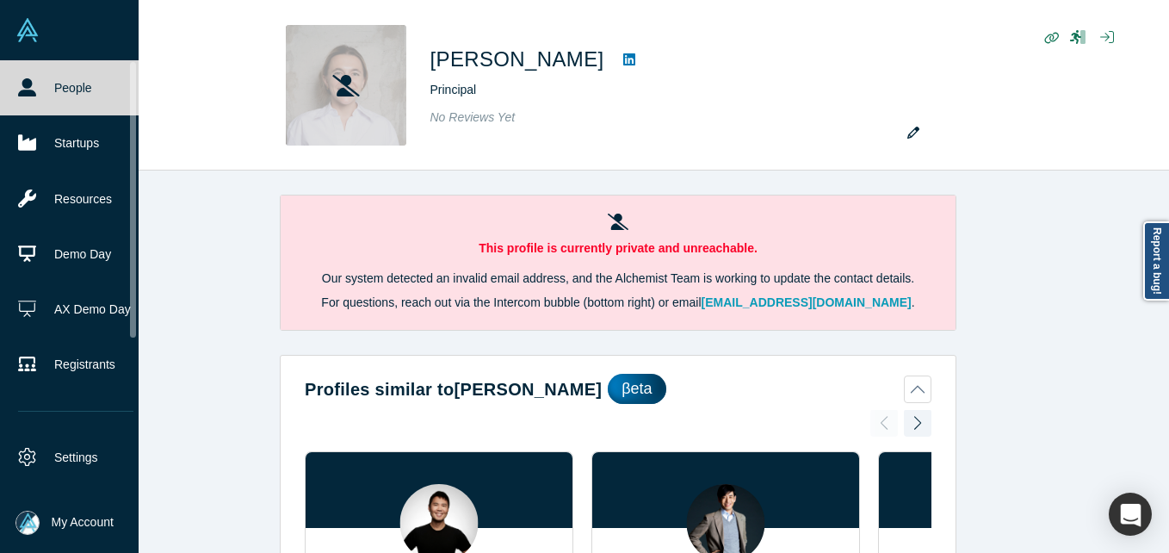
click at [37, 88] on link "People" at bounding box center [76, 87] width 152 height 55
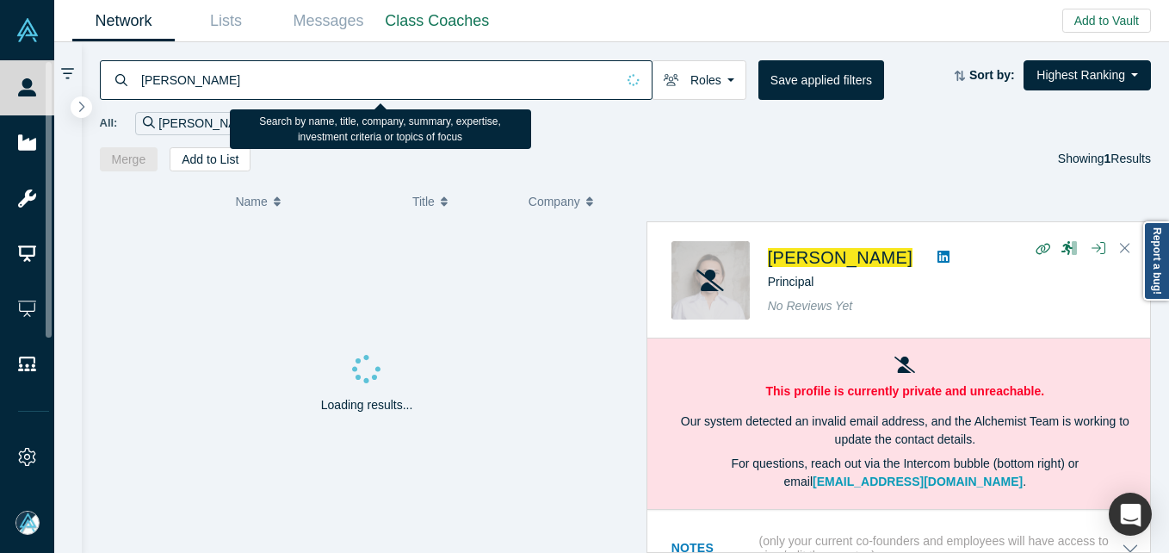
click at [301, 73] on input "[PERSON_NAME]" at bounding box center [377, 79] width 476 height 40
paste input "[PERSON_NAME]"
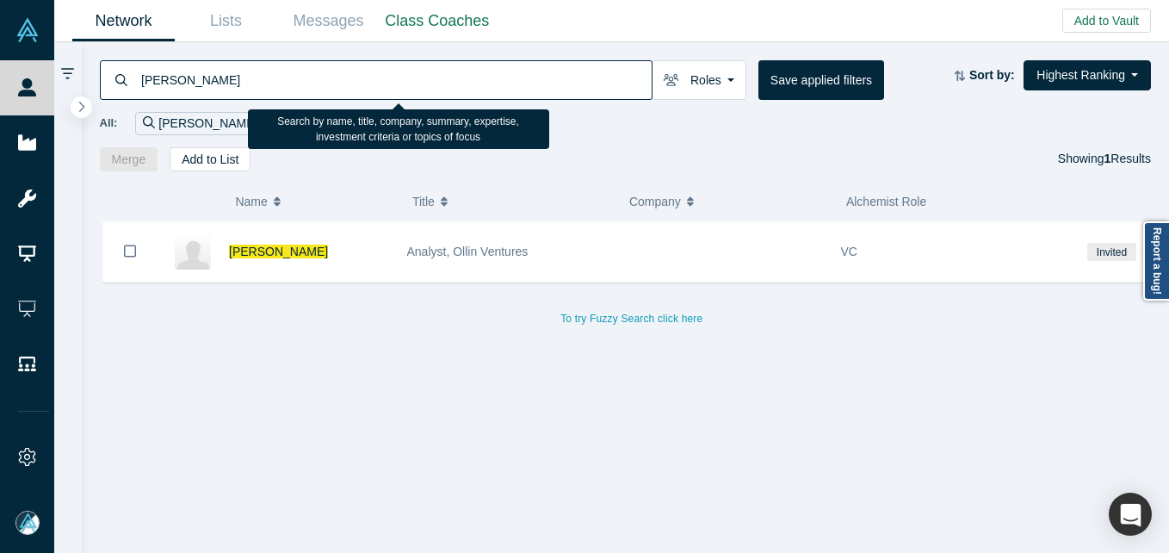
click at [380, 245] on div "[PERSON_NAME]" at bounding box center [309, 251] width 160 height 59
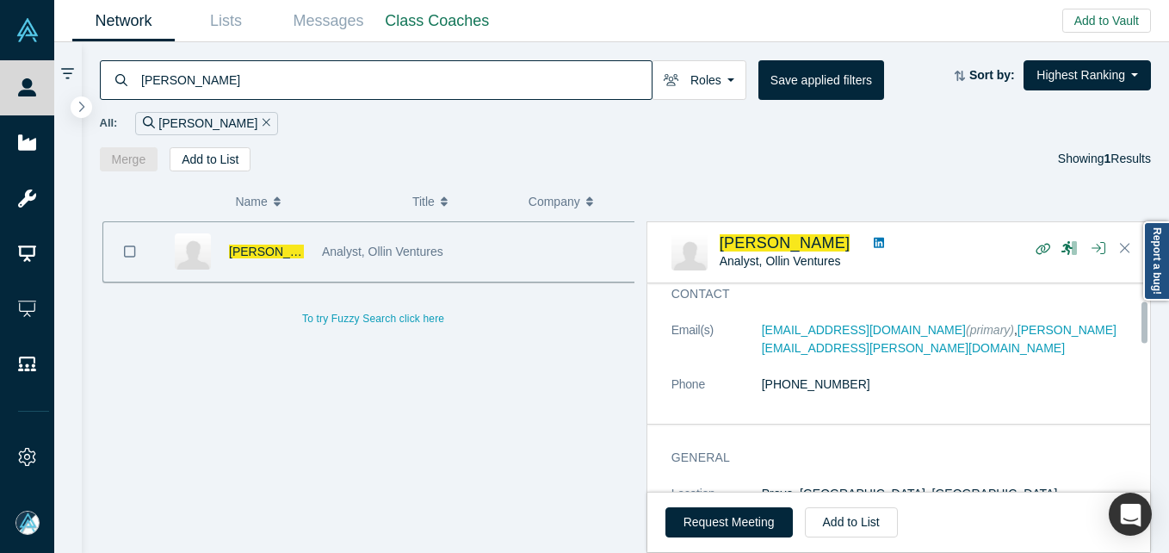
scroll to position [86, 0]
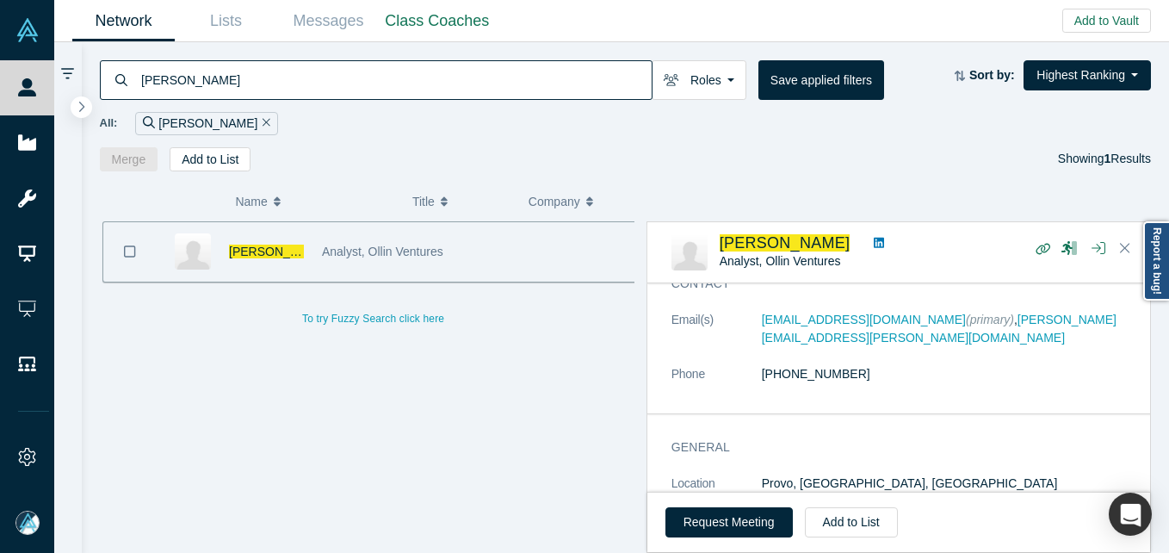
click at [266, 71] on input "[PERSON_NAME]" at bounding box center [395, 79] width 512 height 40
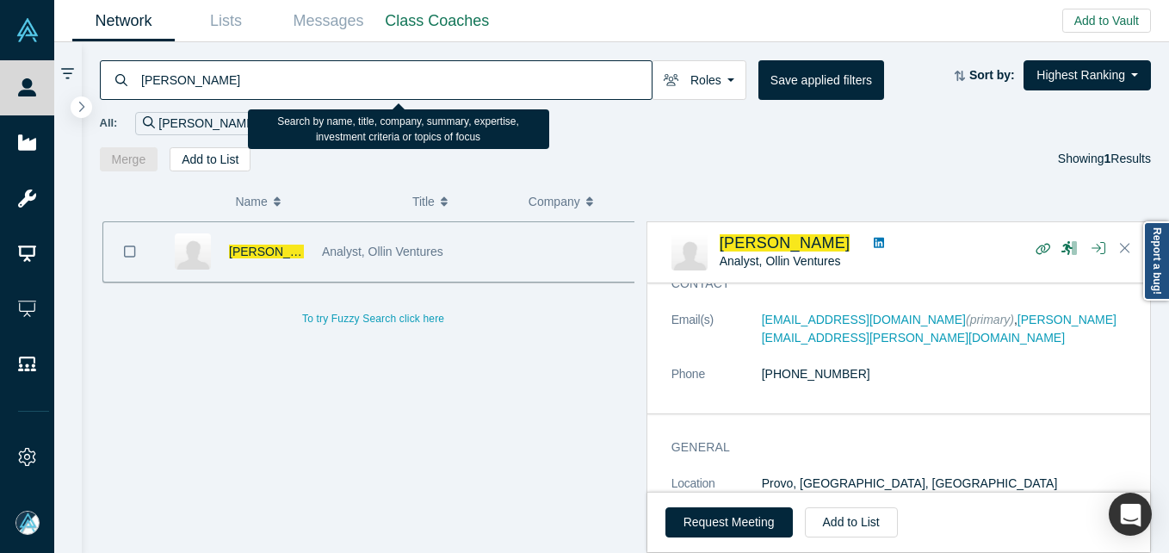
click at [263, 77] on input "[PERSON_NAME]" at bounding box center [395, 79] width 512 height 40
paste input "[PERSON_NAME][EMAIL_ADDRESS][DOMAIN_NAME]"
click at [263, 77] on input "[PERSON_NAME]" at bounding box center [395, 79] width 512 height 40
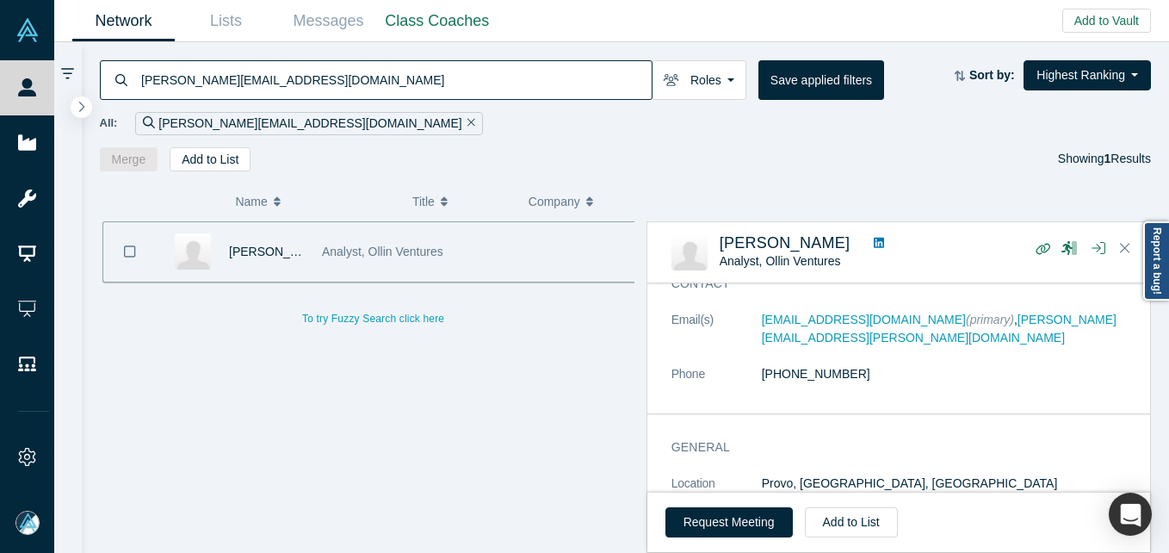
type input "[PERSON_NAME][EMAIL_ADDRESS][DOMAIN_NAME]"
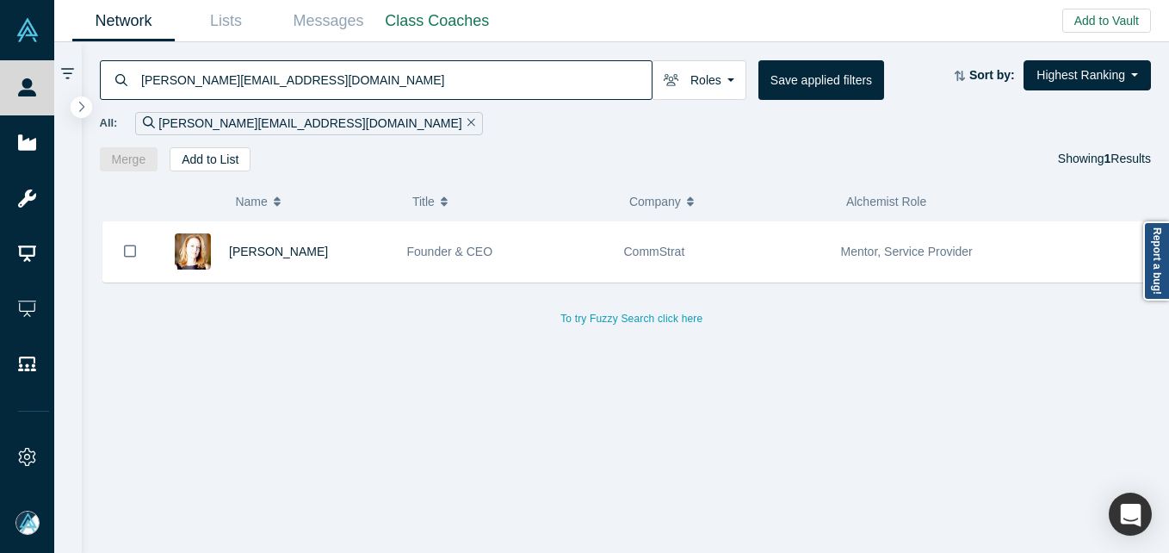
click at [267, 94] on input "[PERSON_NAME][EMAIL_ADDRESS][DOMAIN_NAME]" at bounding box center [395, 79] width 512 height 40
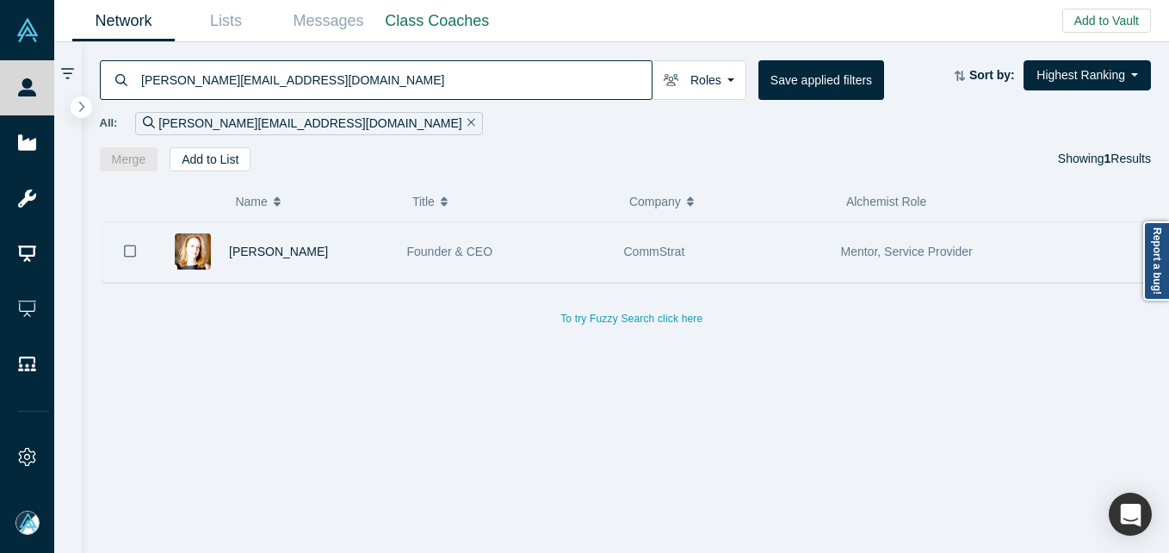
click at [238, 239] on div "[PERSON_NAME]" at bounding box center [309, 251] width 160 height 59
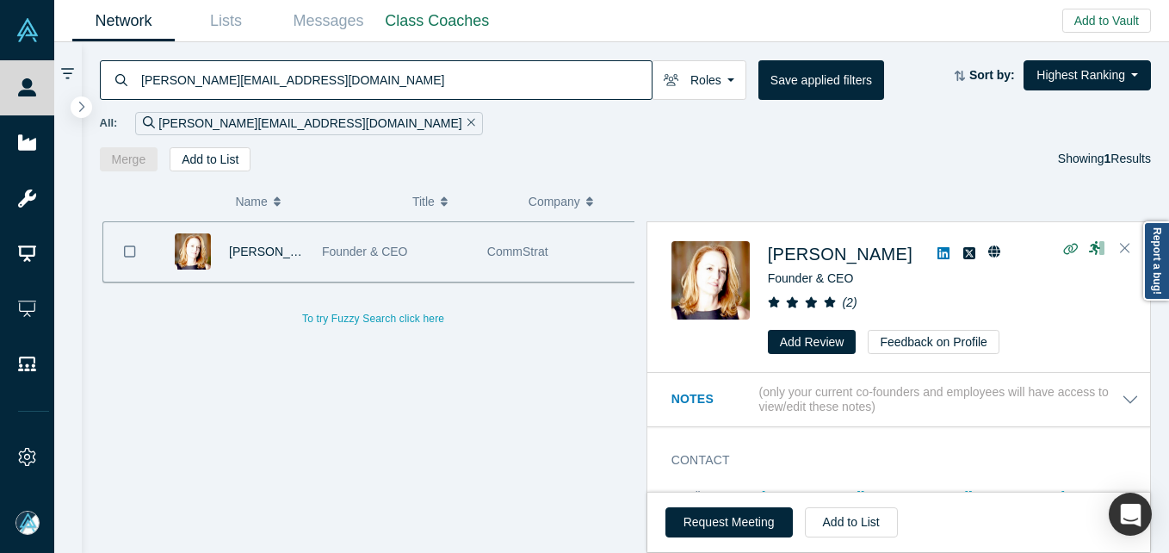
click at [250, 251] on span "[PERSON_NAME]" at bounding box center [278, 252] width 99 height 14
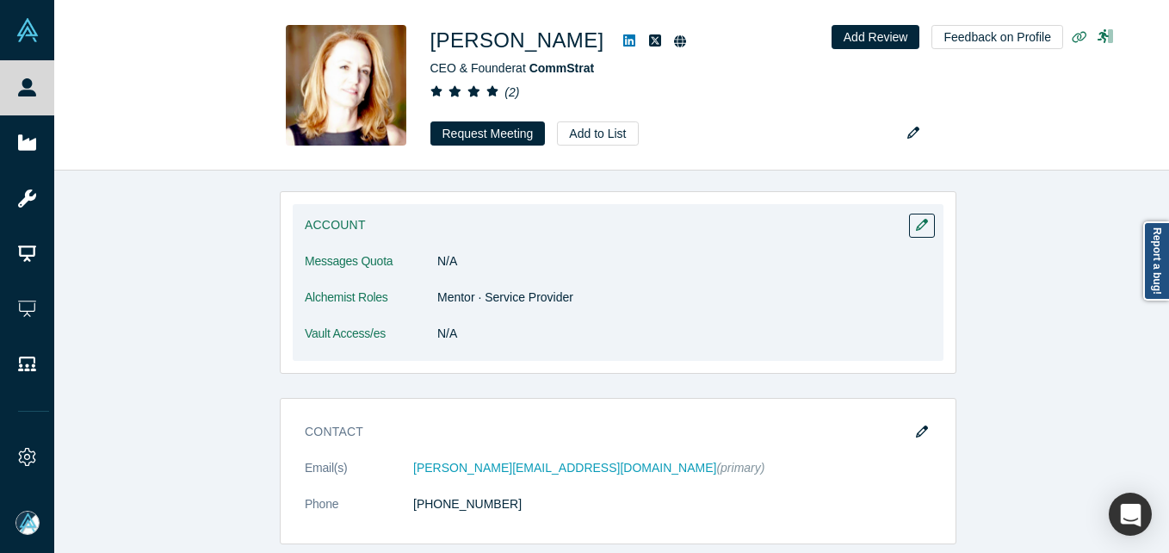
scroll to position [739, 0]
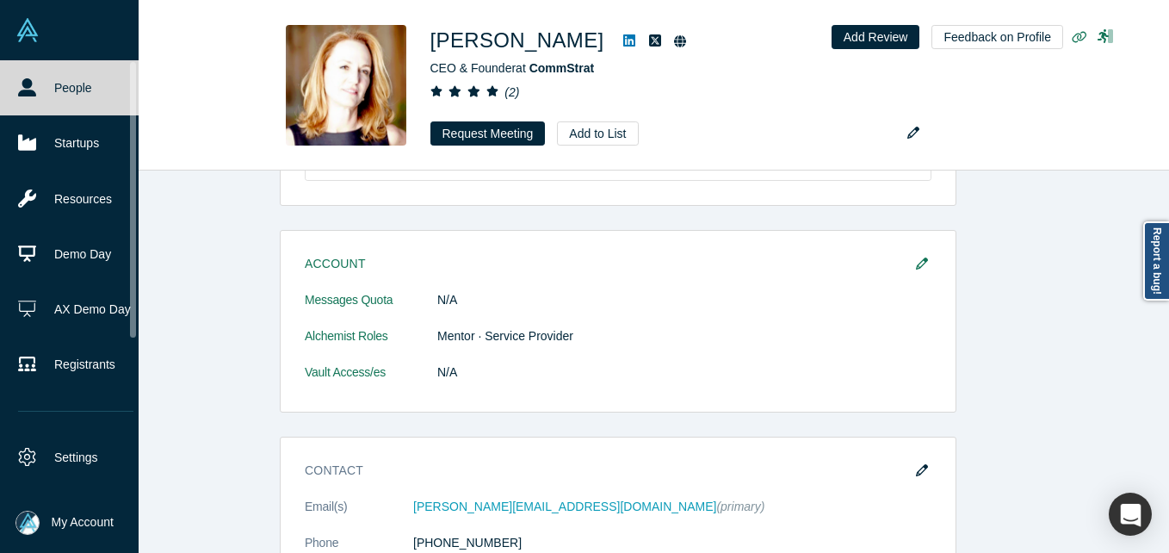
click at [64, 80] on link "People" at bounding box center [76, 87] width 152 height 55
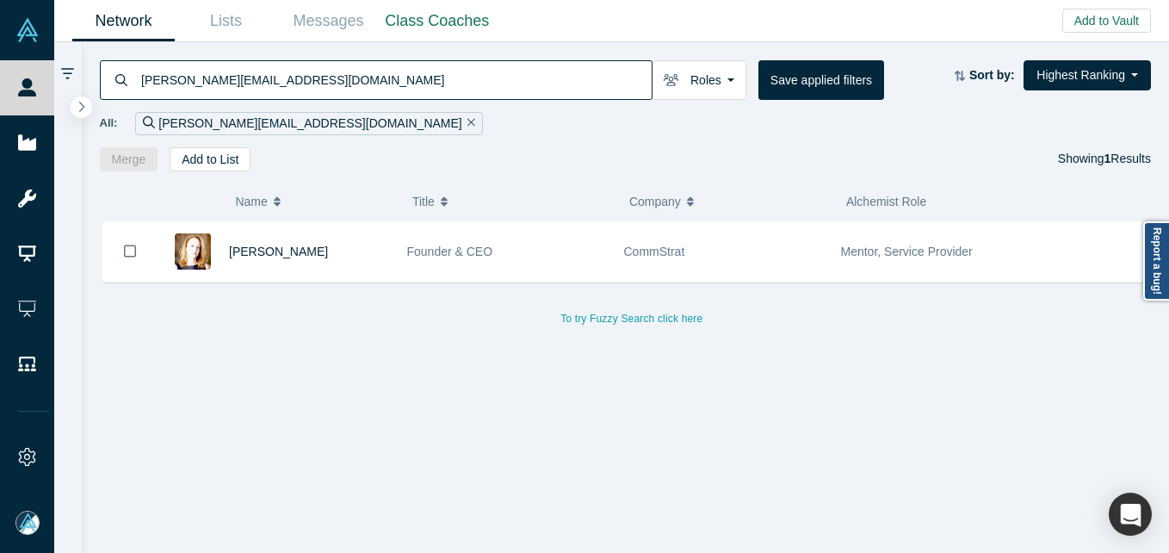
click at [444, 67] on input "[PERSON_NAME][EMAIL_ADDRESS][DOMAIN_NAME]" at bounding box center [395, 79] width 512 height 40
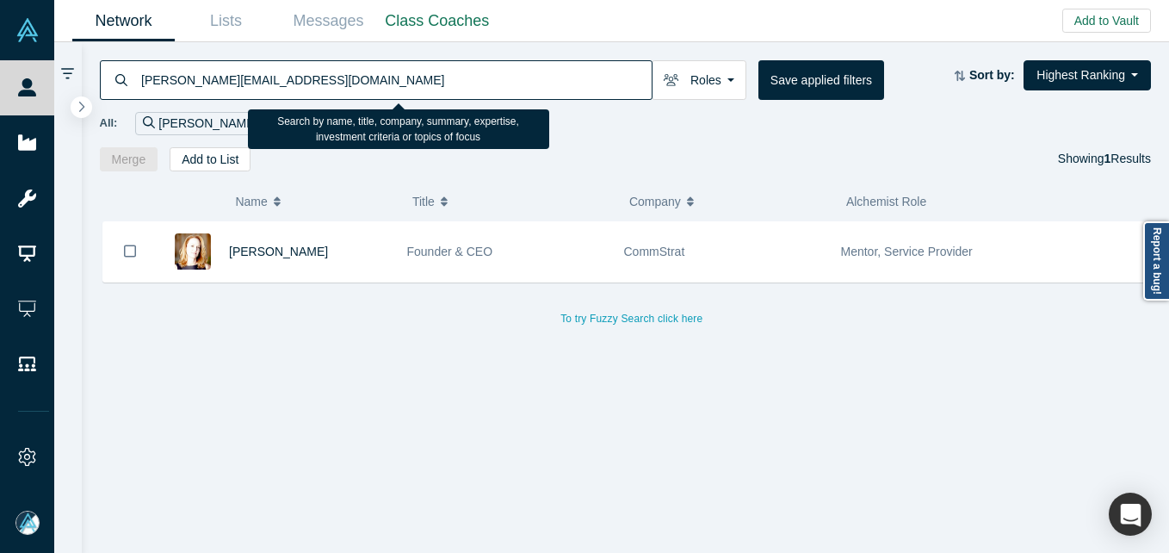
click at [444, 67] on input "[PERSON_NAME][EMAIL_ADDRESS][DOMAIN_NAME]" at bounding box center [395, 79] width 512 height 40
paste input "[PERSON_NAME]"
type input "[PERSON_NAME]"
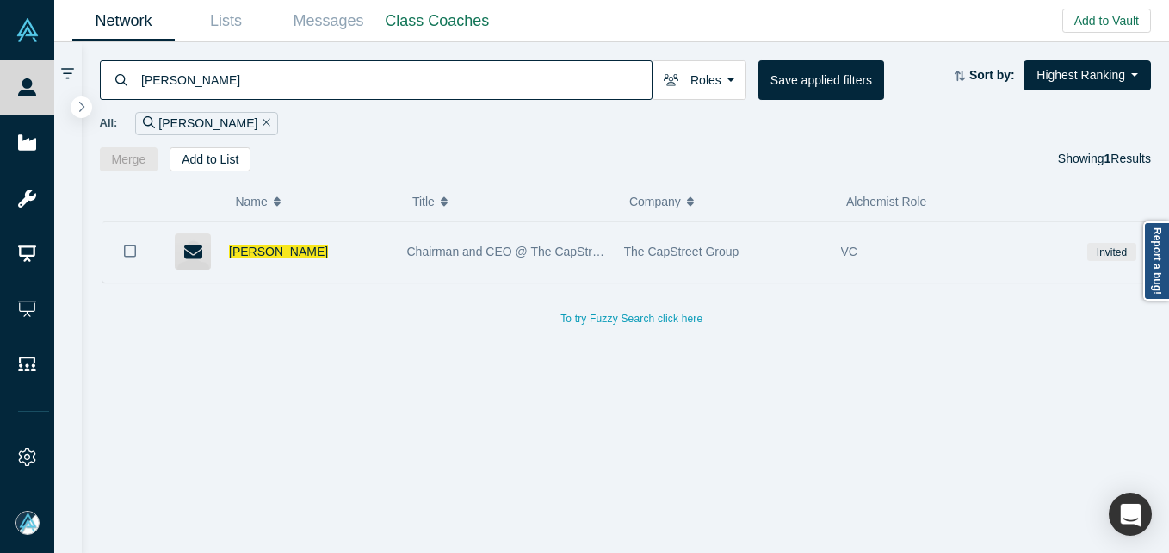
click at [222, 250] on div "[PERSON_NAME]" at bounding box center [273, 251] width 232 height 59
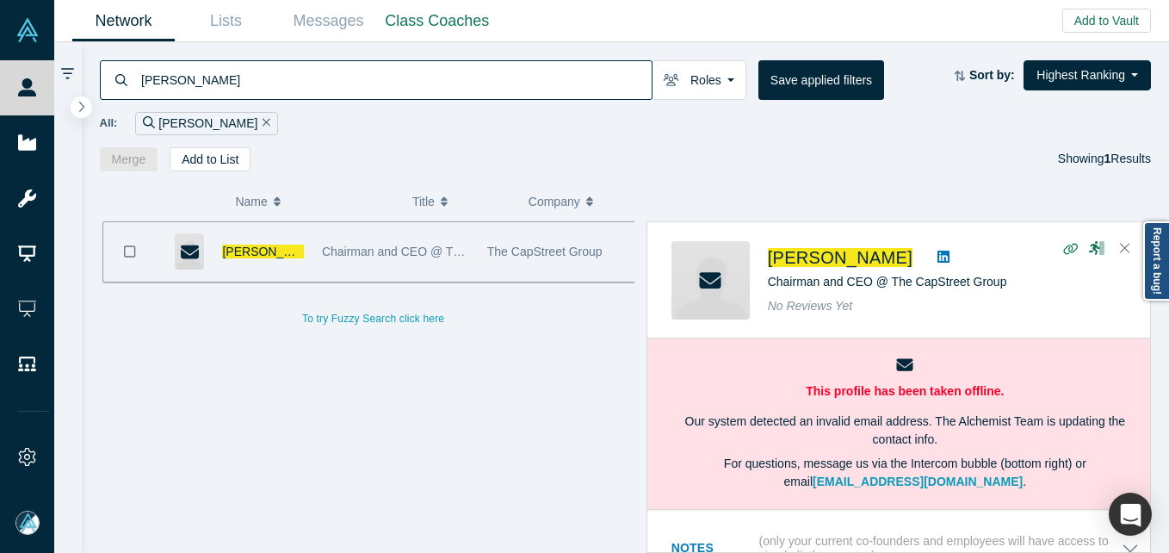
click at [263, 251] on span "[PERSON_NAME]" at bounding box center [271, 252] width 99 height 14
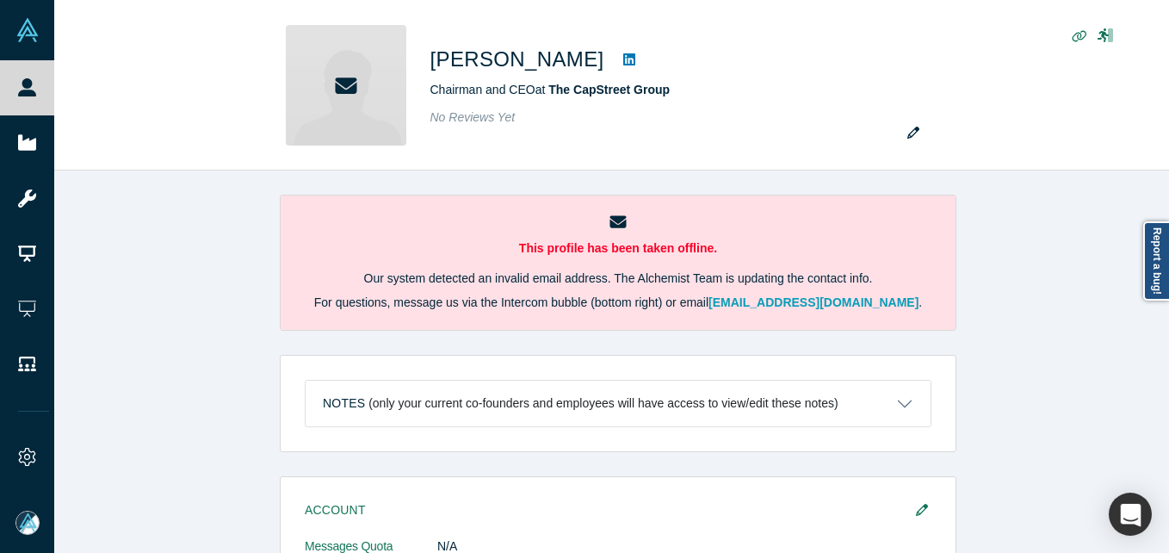
scroll to position [431, 0]
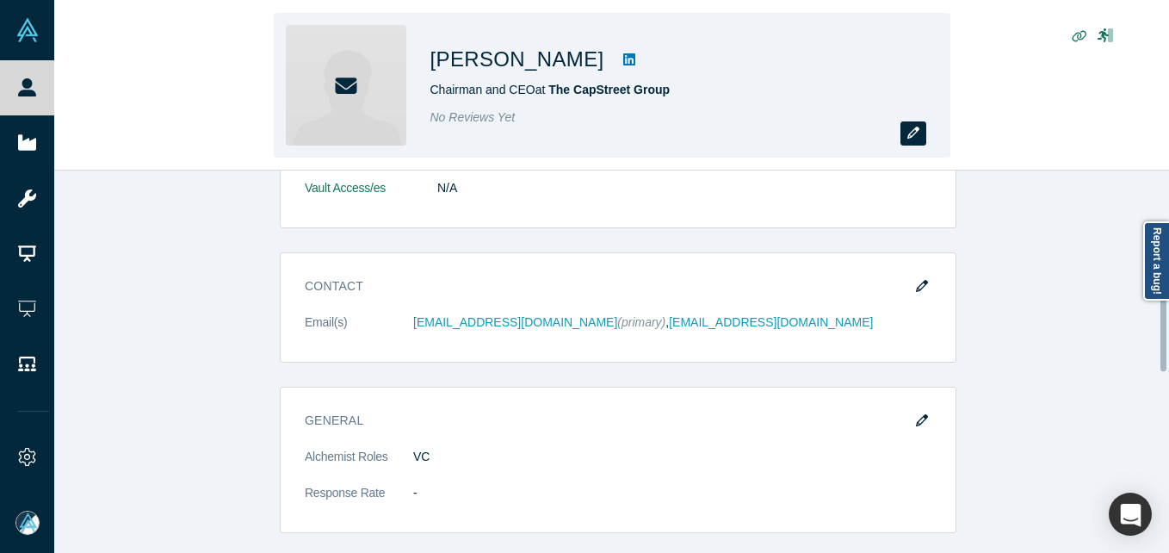
click at [917, 128] on icon "button" at bounding box center [914, 133] width 12 height 12
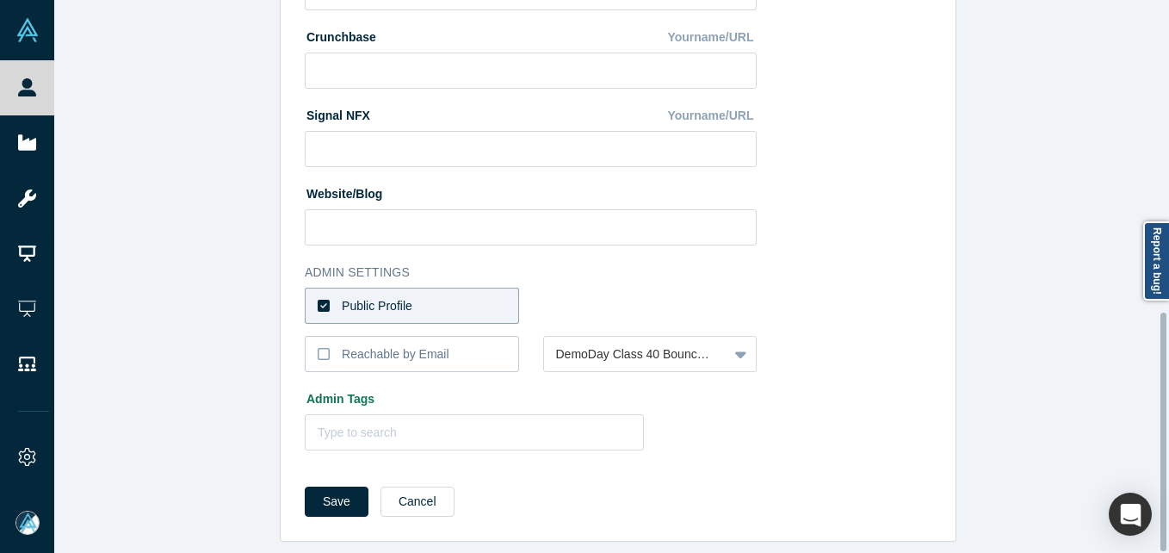
scroll to position [724, 0]
click at [418, 288] on label "Public Profile" at bounding box center [412, 306] width 214 height 36
click at [0, 0] on input "Public Profile" at bounding box center [0, 0] width 0 height 0
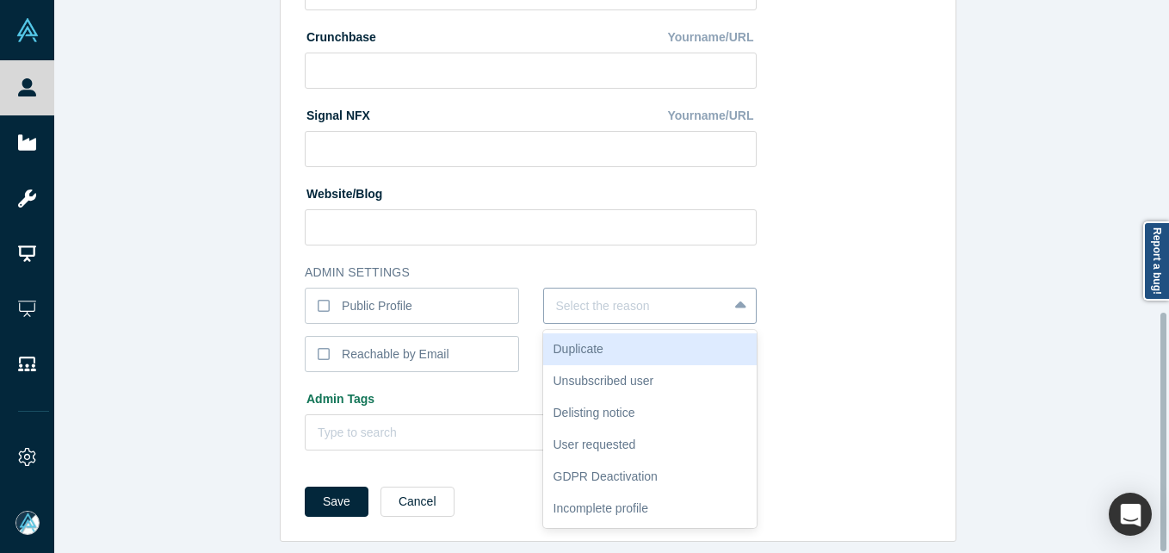
click at [702, 295] on div at bounding box center [636, 306] width 160 height 22
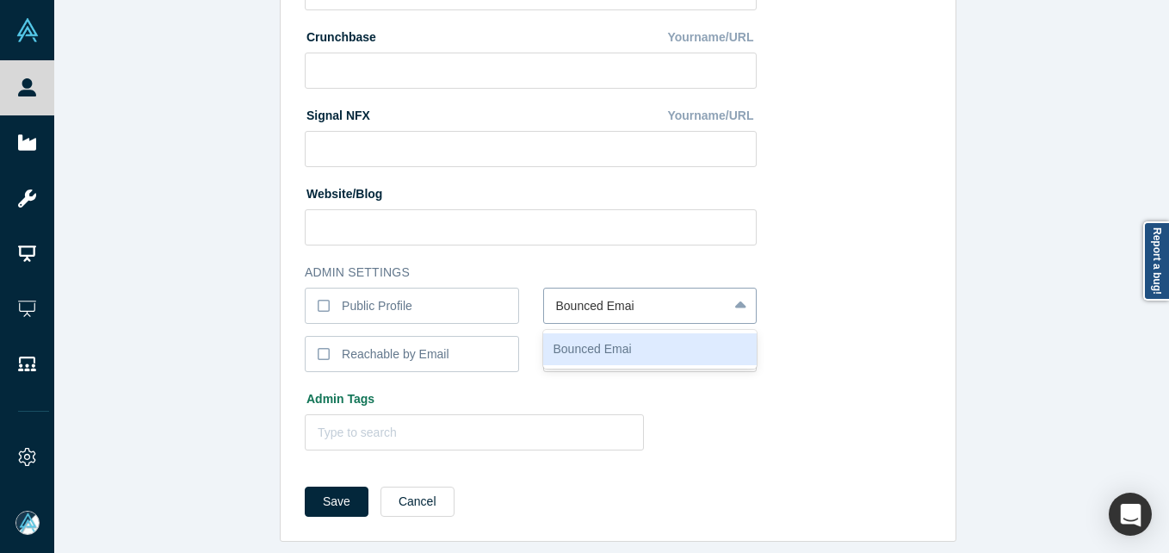
type input "Bounced Email"
click at [305, 486] on button "Save" at bounding box center [337, 501] width 64 height 30
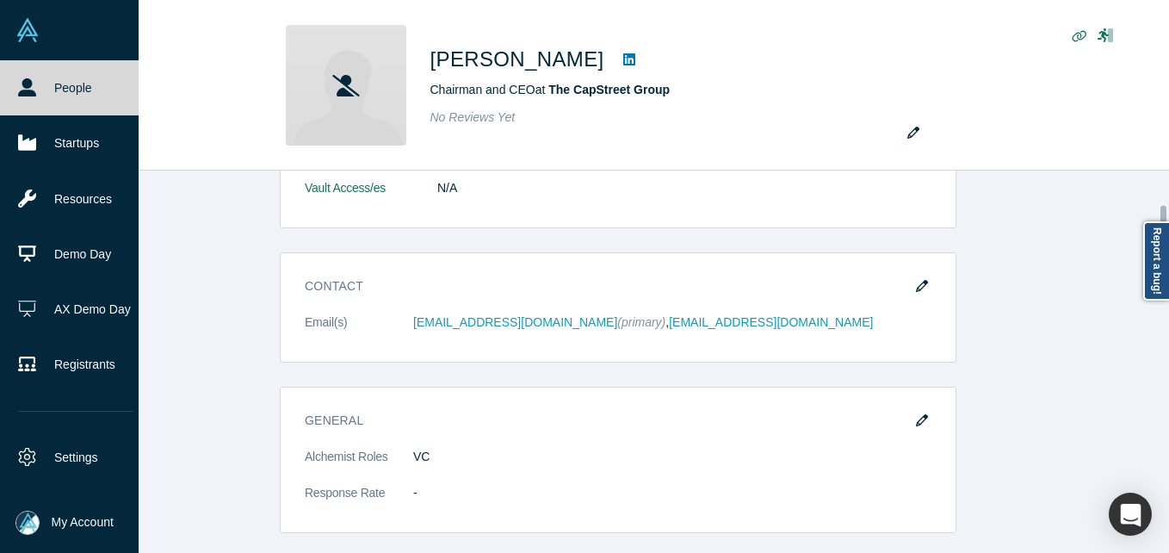
scroll to position [0, 0]
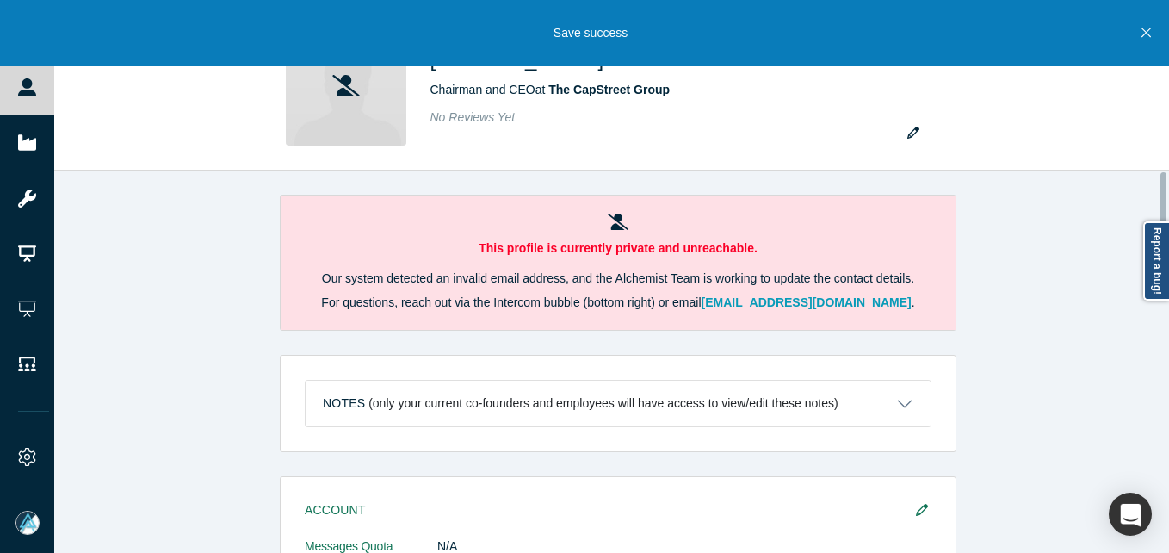
click at [34, 86] on icon at bounding box center [27, 87] width 18 height 18
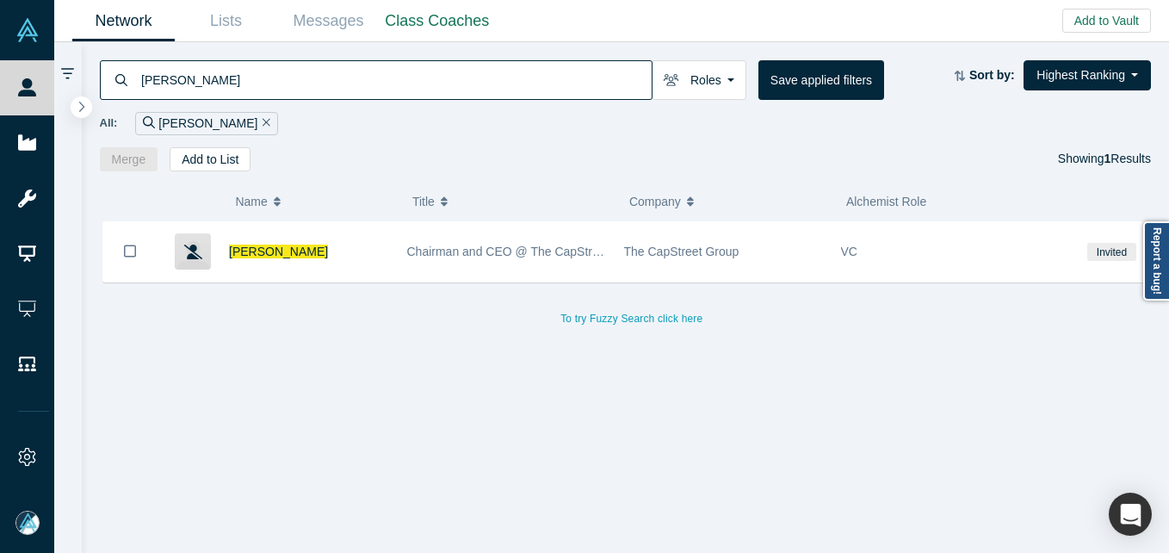
click at [340, 81] on input "[PERSON_NAME]" at bounding box center [395, 79] width 512 height 40
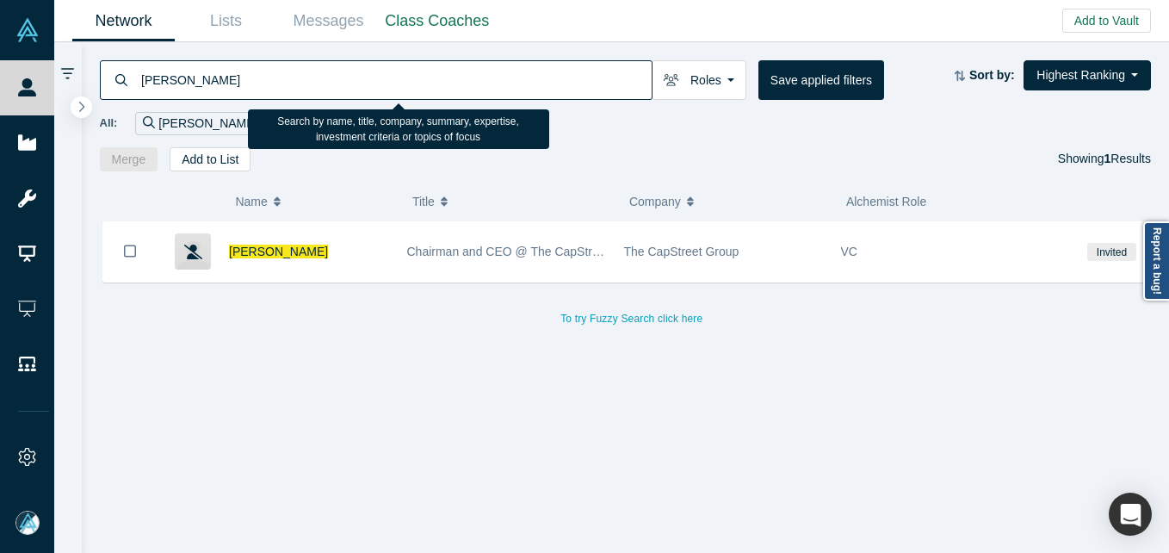
click at [340, 81] on input "[PERSON_NAME]" at bounding box center [395, 79] width 512 height 40
paste input "[PERSON_NAME]"
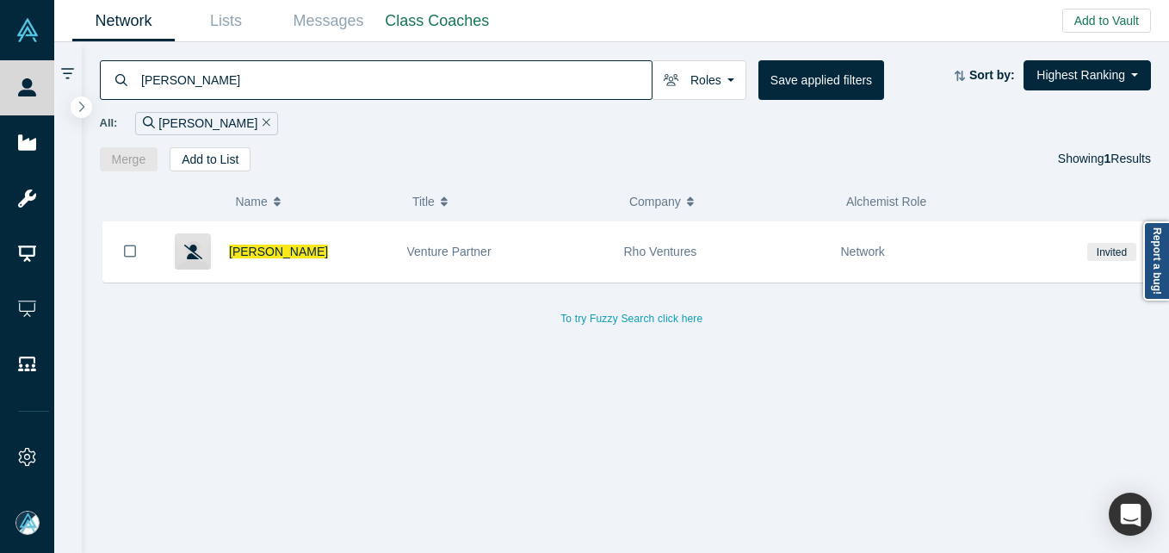
click at [300, 88] on input "[PERSON_NAME]" at bounding box center [395, 79] width 512 height 40
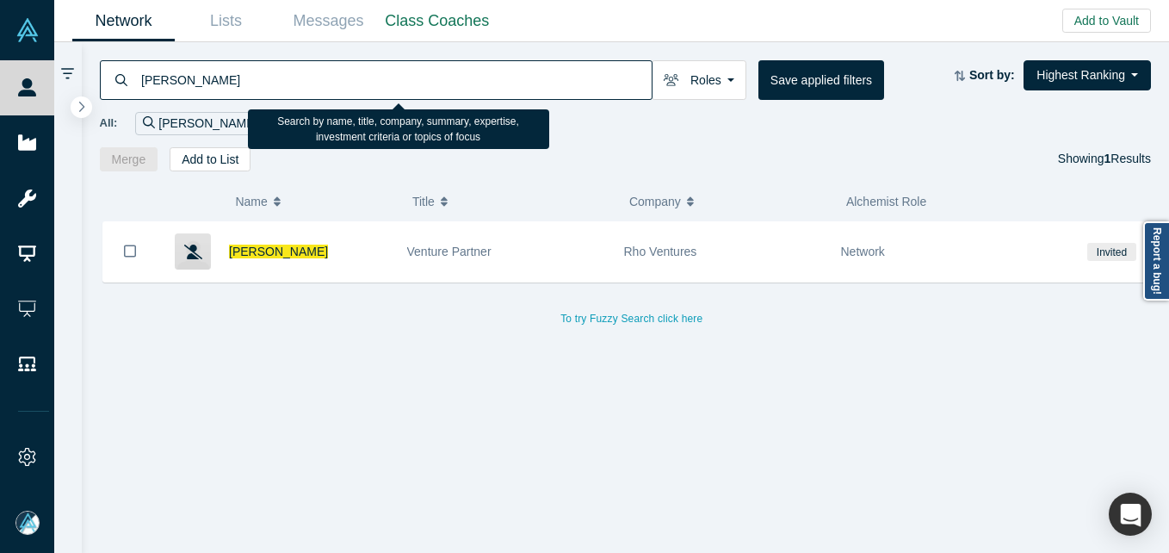
click at [300, 88] on input "[PERSON_NAME]" at bounding box center [395, 79] width 512 height 40
paste input "[PERSON_NAME]"
type input "[PERSON_NAME]"
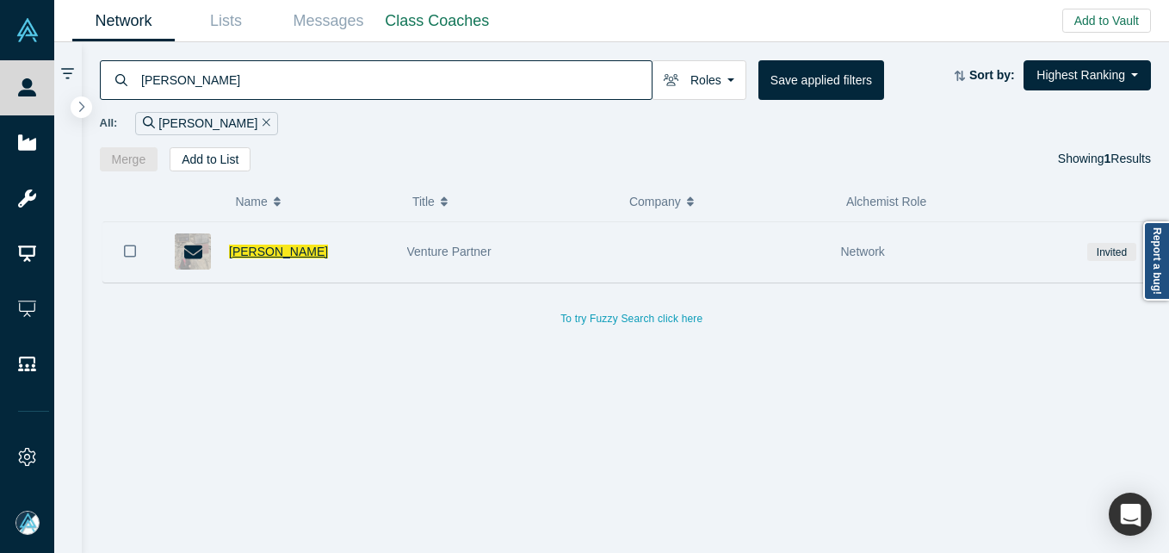
click at [276, 258] on span "[PERSON_NAME]" at bounding box center [278, 252] width 99 height 14
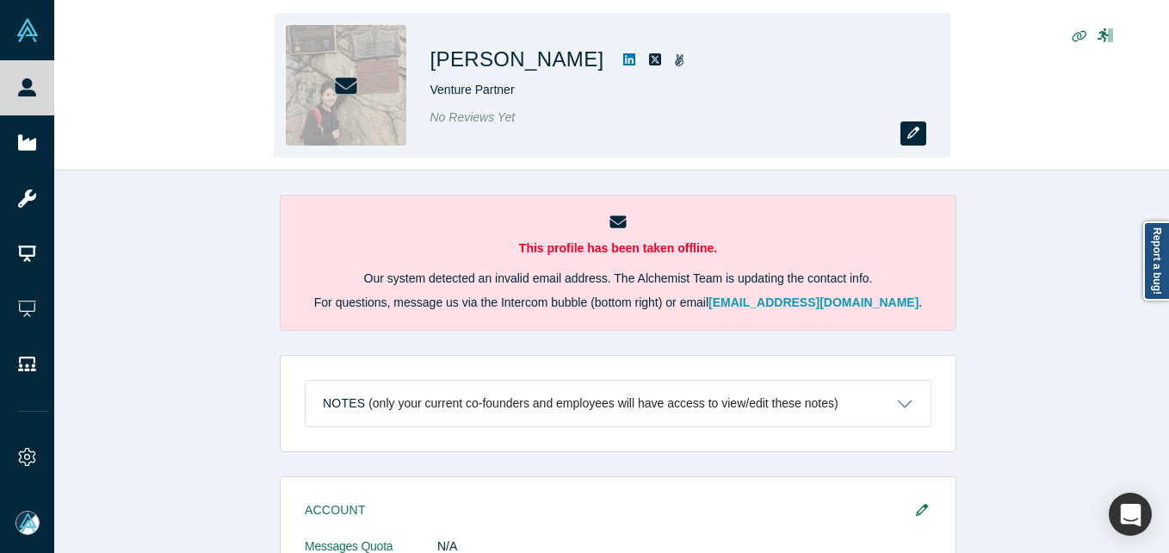
click at [908, 134] on icon "button" at bounding box center [914, 133] width 12 height 12
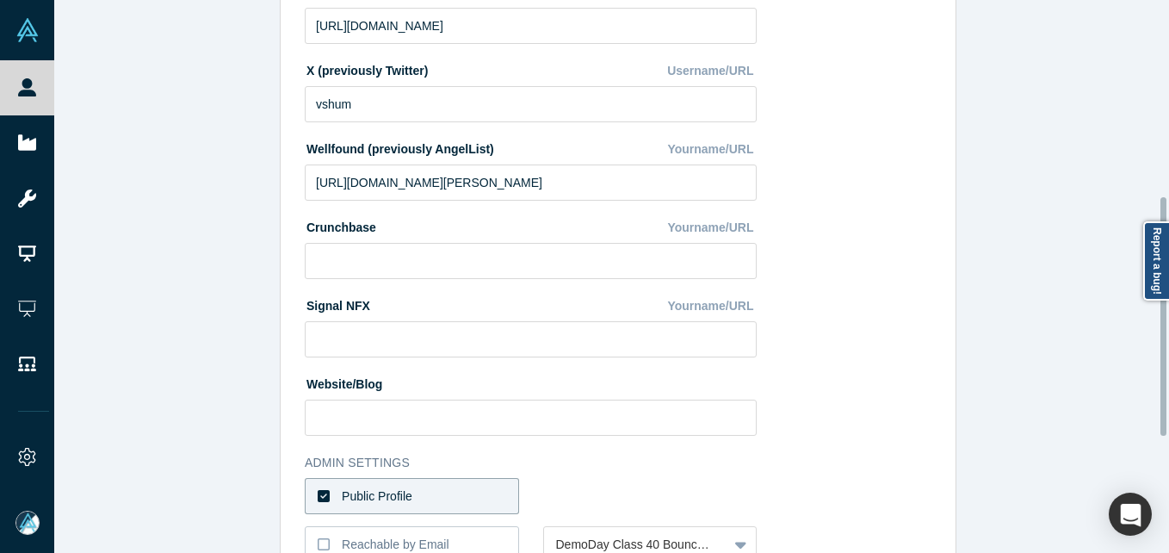
scroll to position [689, 0]
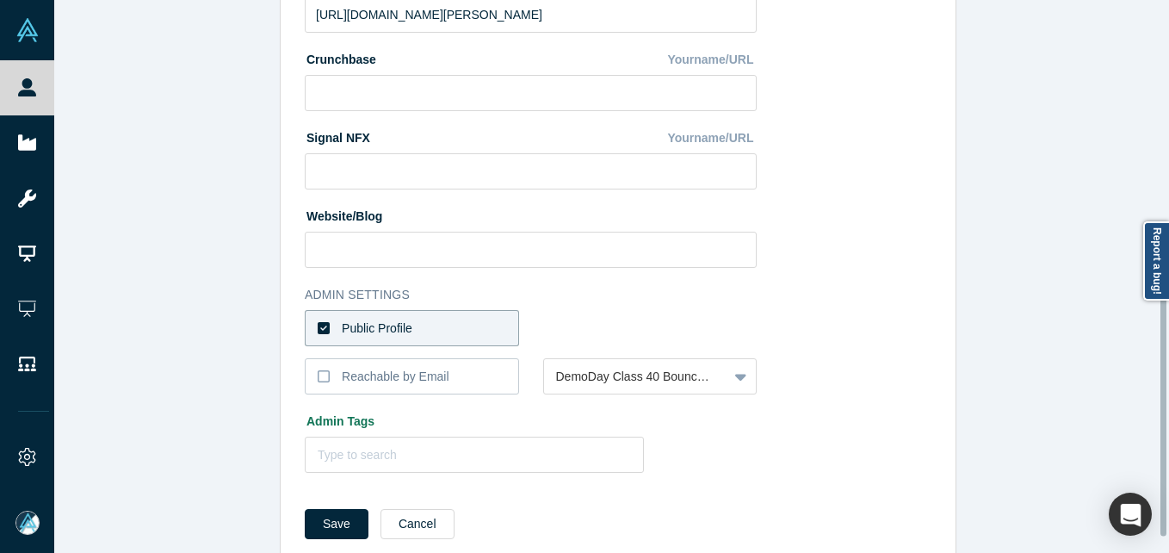
click at [406, 334] on label "Public Profile" at bounding box center [412, 328] width 214 height 36
click at [0, 0] on input "Public Profile" at bounding box center [0, 0] width 0 height 0
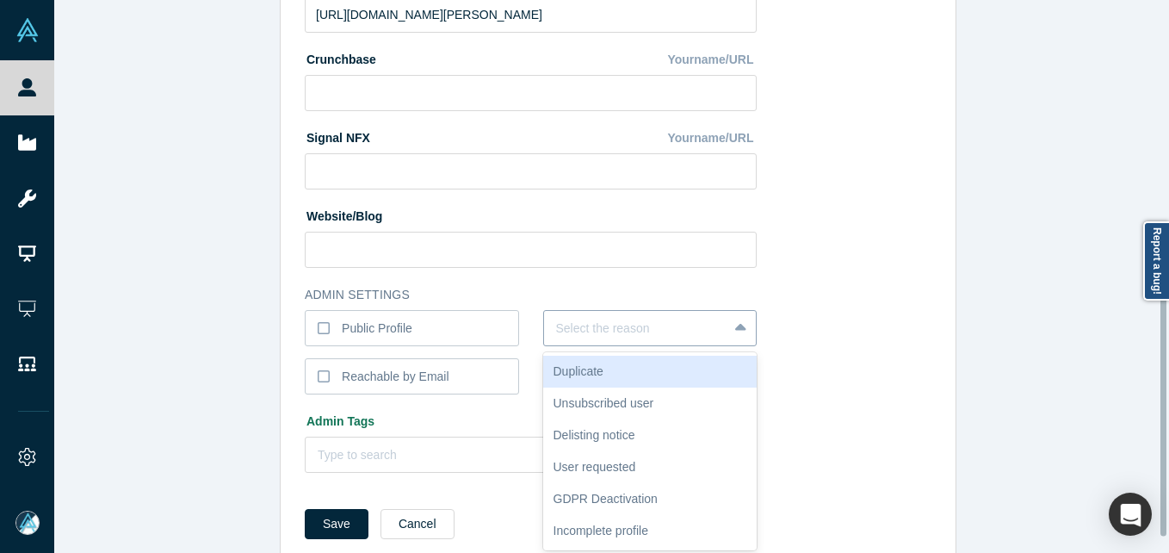
click at [579, 325] on div at bounding box center [636, 329] width 160 height 22
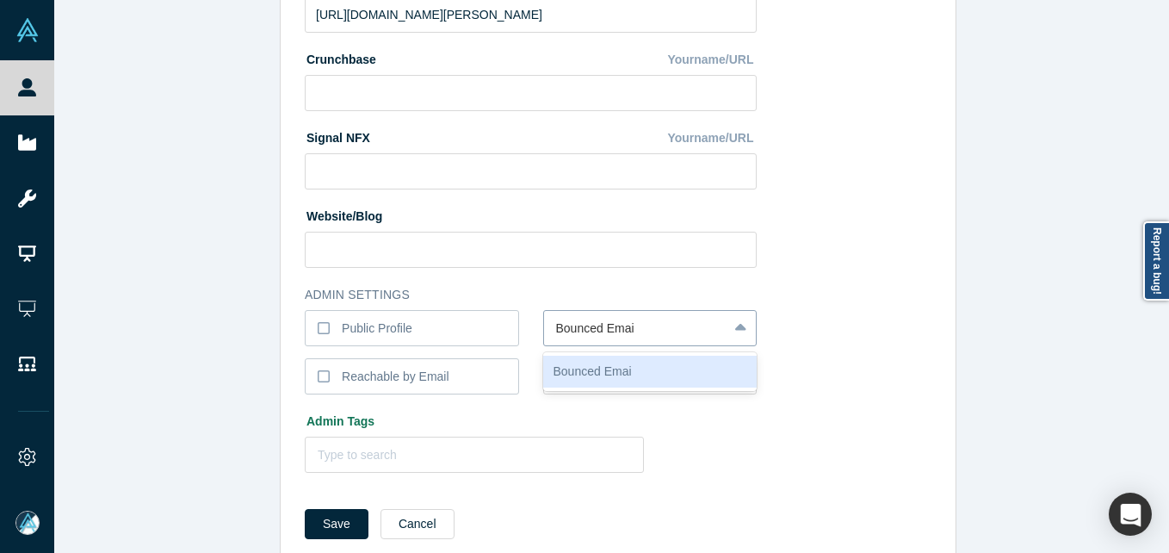
type input "Bounced Email"
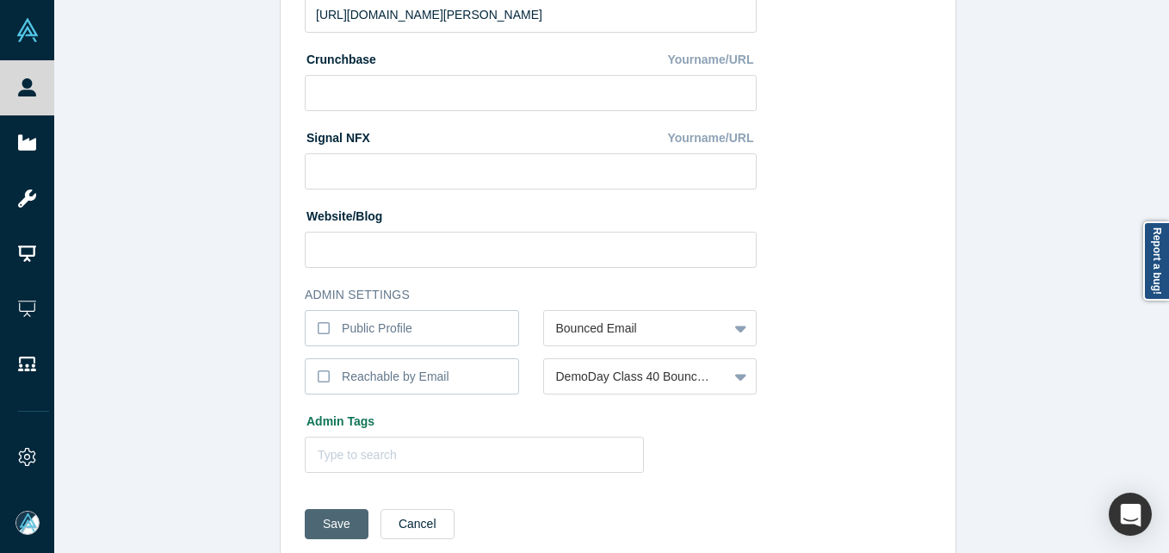
click at [316, 534] on button "Save" at bounding box center [337, 524] width 64 height 30
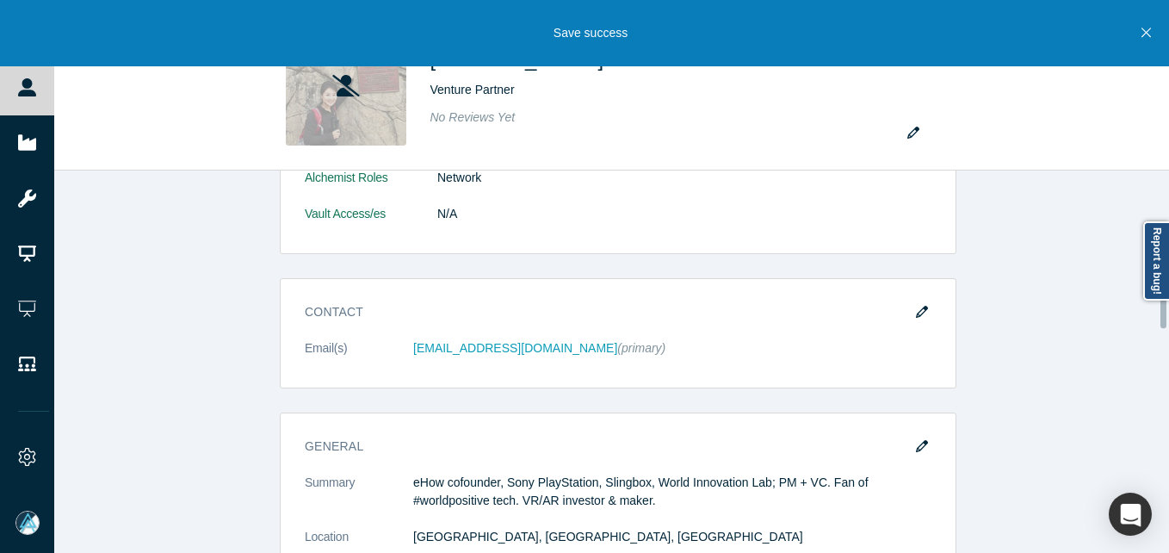
scroll to position [431, 0]
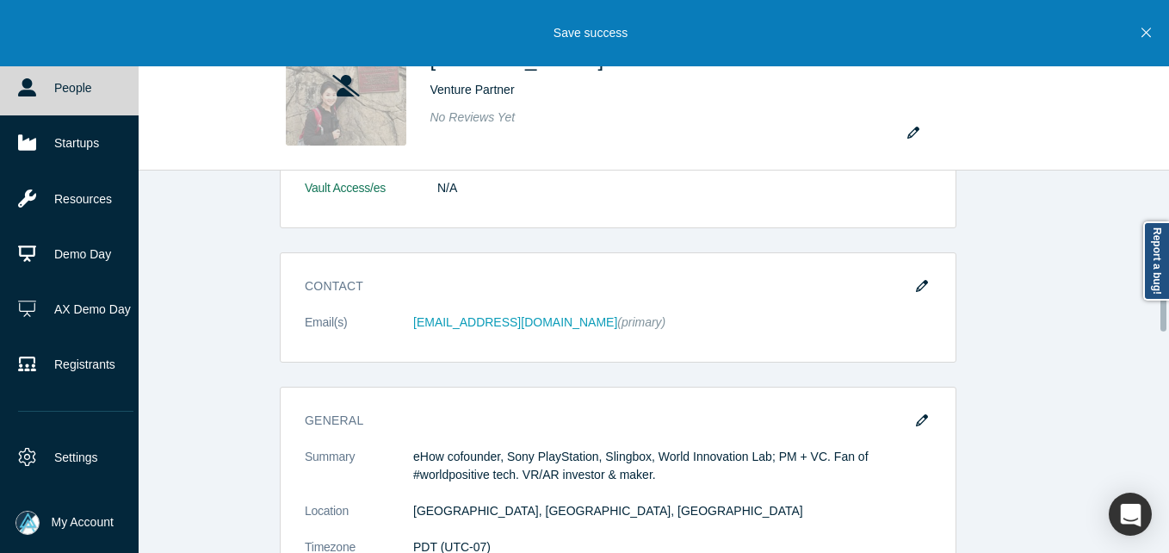
click at [26, 91] on icon at bounding box center [27, 87] width 18 height 18
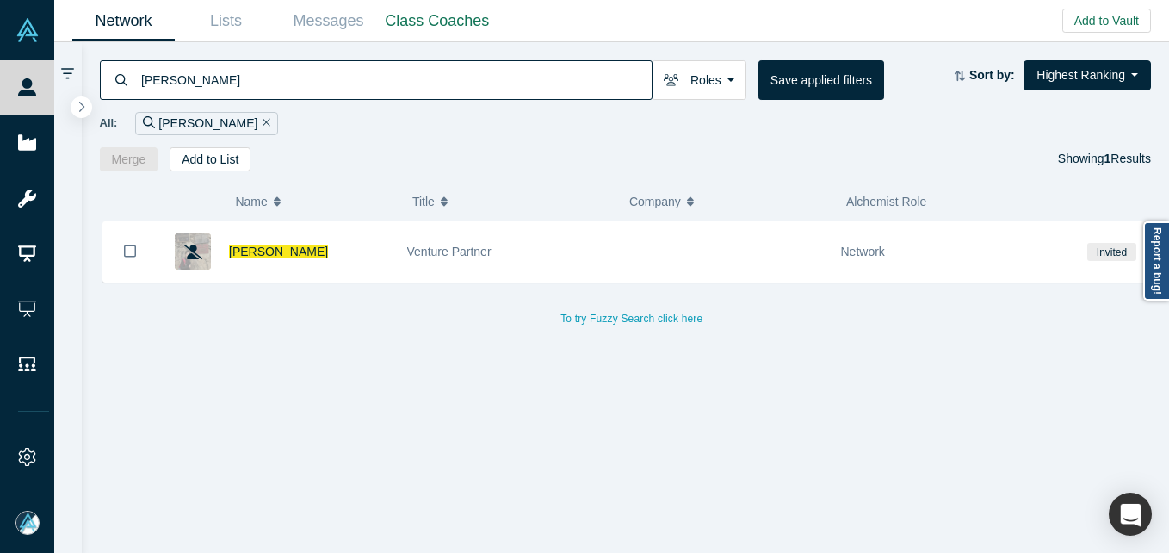
click at [405, 91] on input "[PERSON_NAME]" at bounding box center [395, 79] width 512 height 40
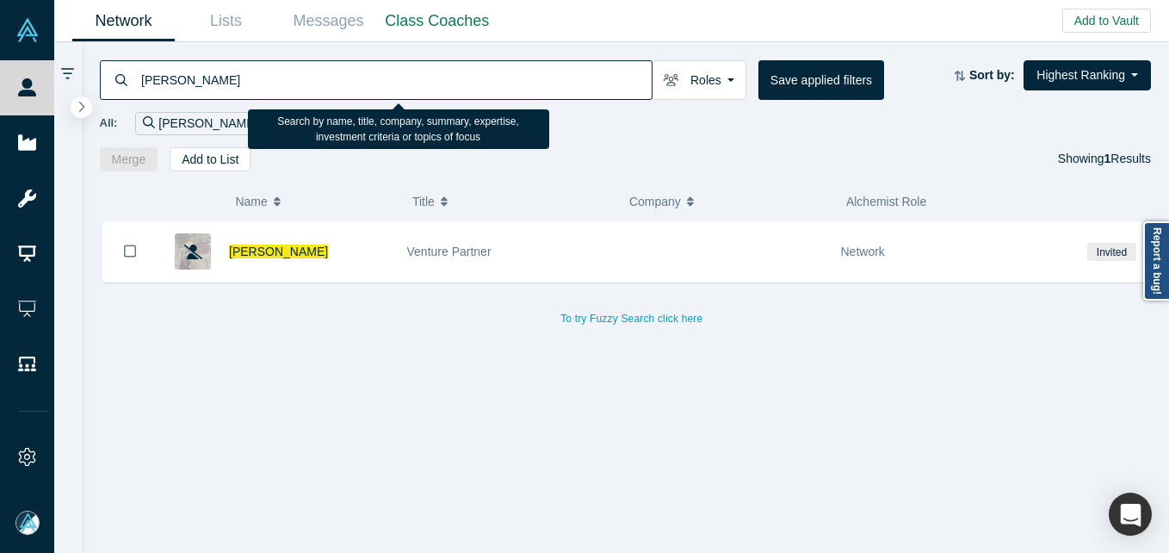
click at [405, 91] on input "[PERSON_NAME]" at bounding box center [395, 79] width 512 height 40
paste input "[PERSON_NAME]"
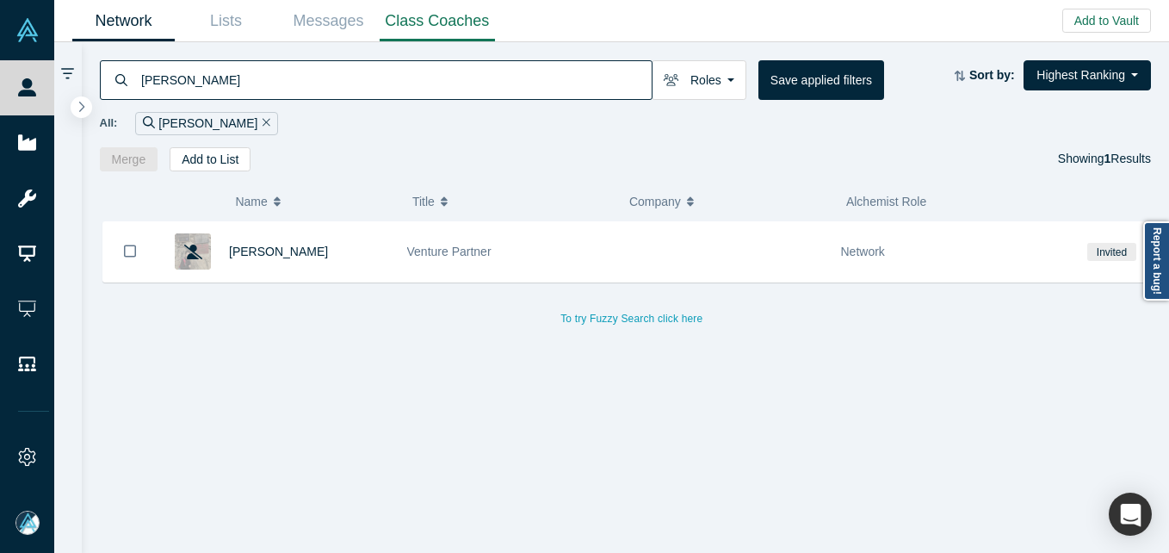
type input "[PERSON_NAME]"
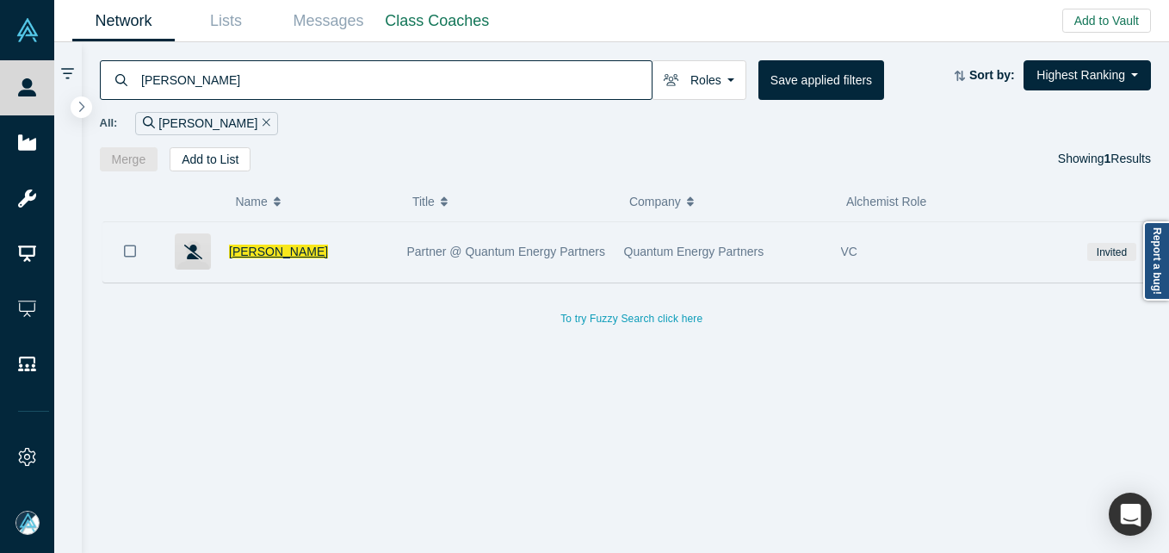
click at [271, 251] on span "[PERSON_NAME]" at bounding box center [278, 252] width 99 height 14
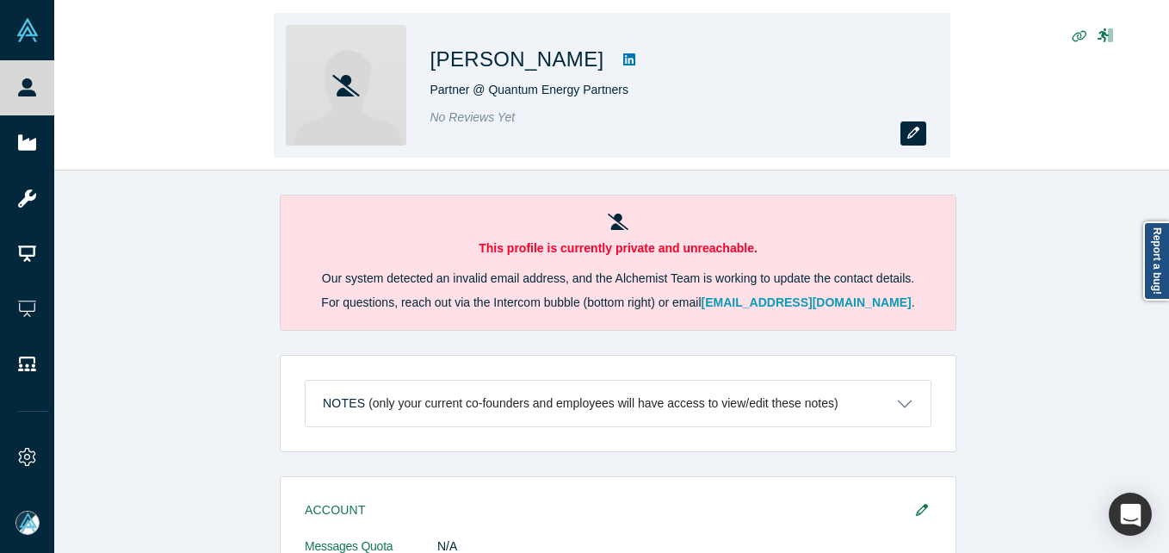
click at [908, 137] on icon "button" at bounding box center [914, 133] width 12 height 12
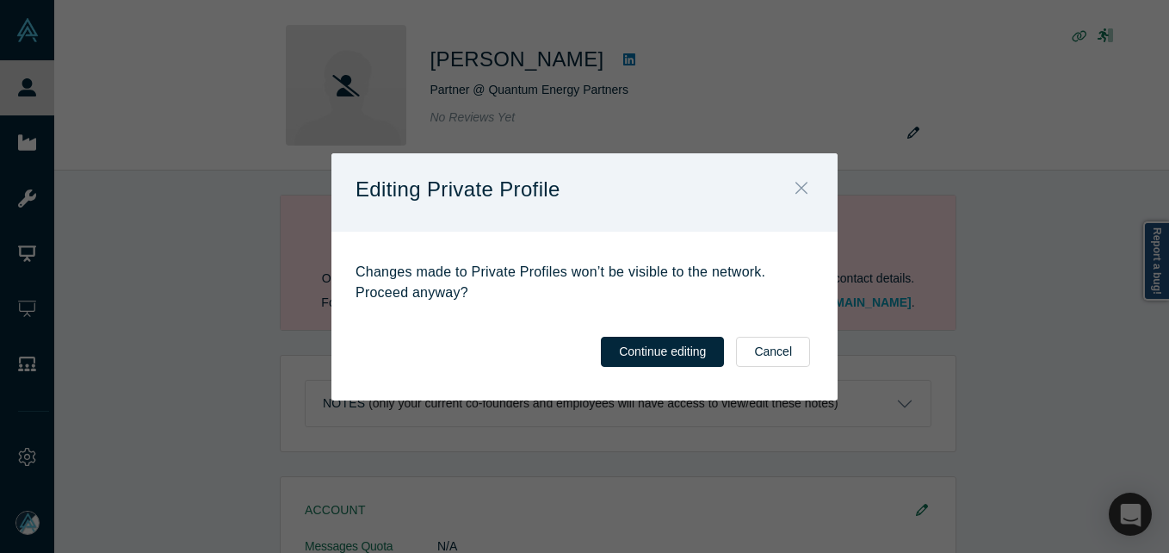
click at [797, 196] on icon "Close" at bounding box center [802, 187] width 12 height 19
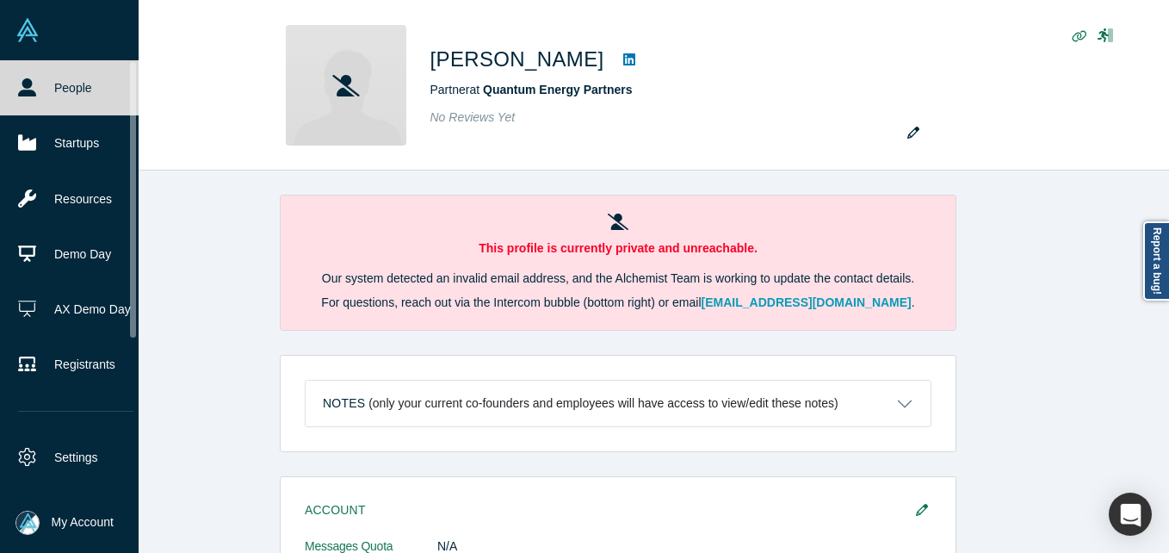
click at [39, 88] on link "People" at bounding box center [76, 87] width 152 height 55
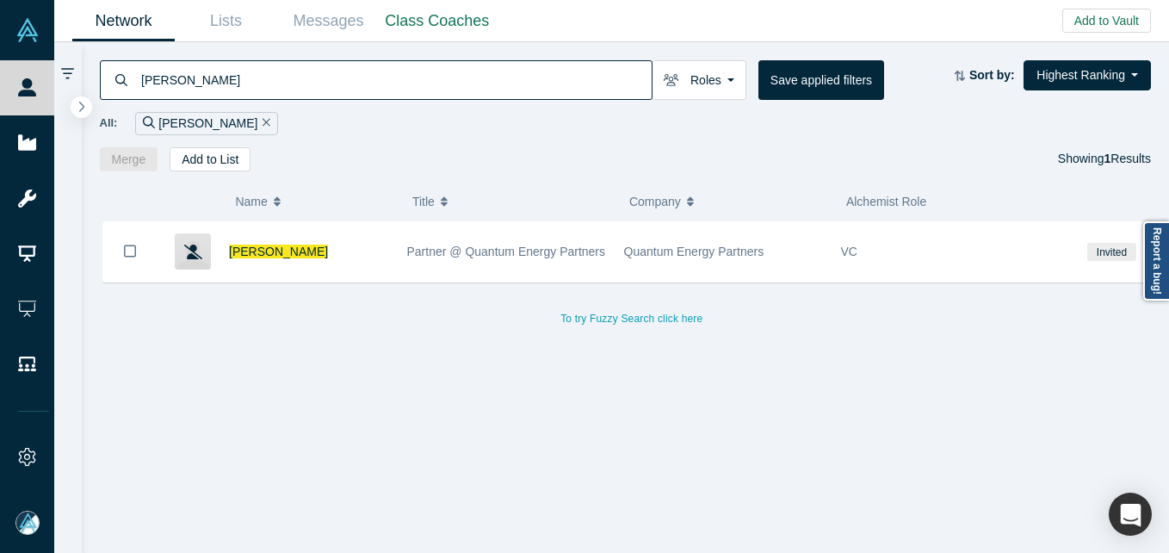
click at [356, 76] on input "[PERSON_NAME]" at bounding box center [395, 79] width 512 height 40
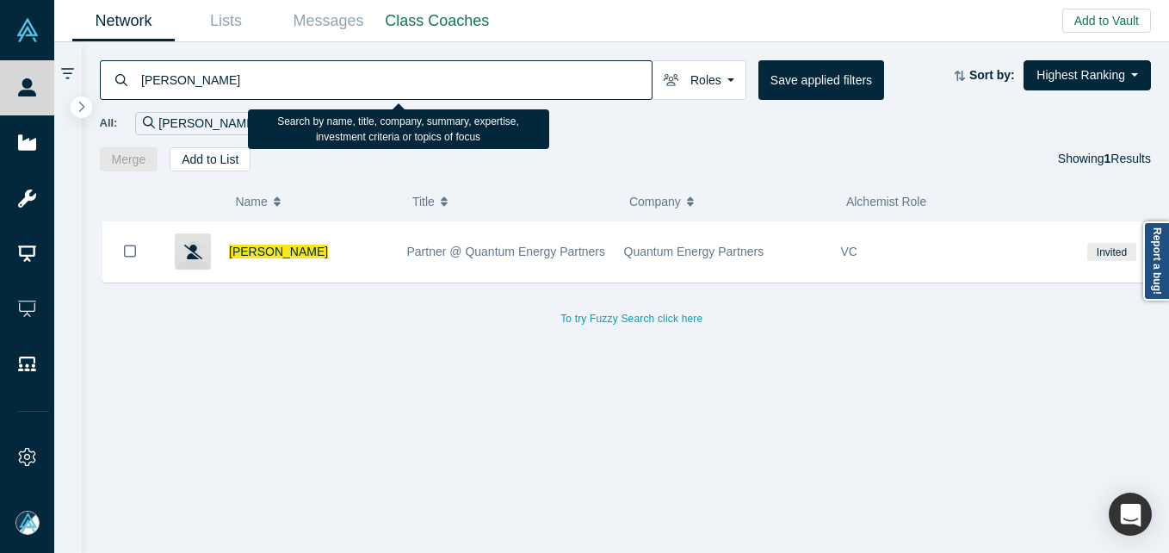
click at [356, 76] on input "[PERSON_NAME]" at bounding box center [395, 79] width 512 height 40
paste input "[PERSON_NAME]"
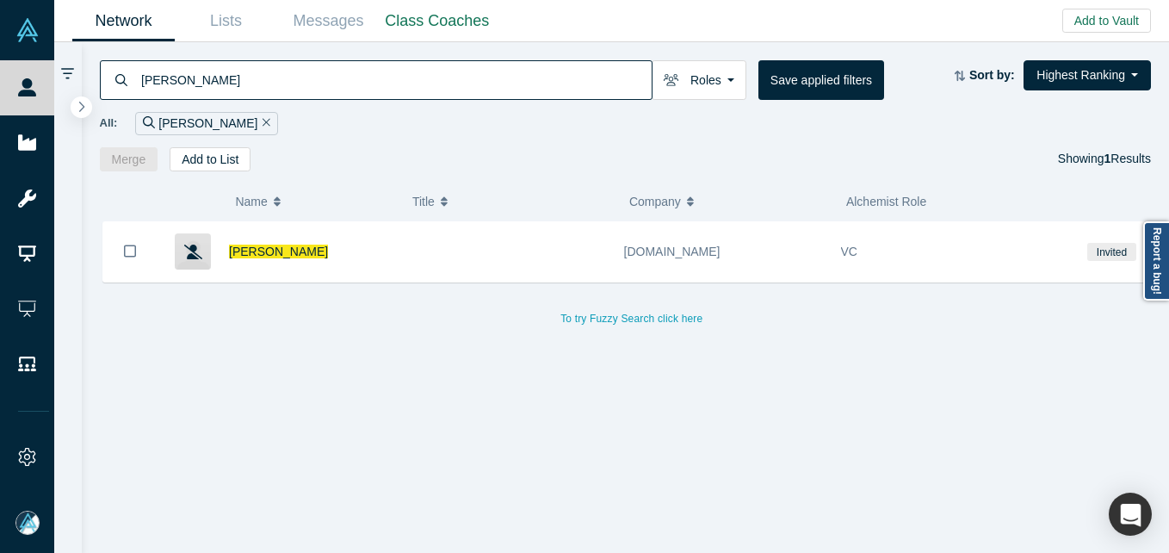
click at [337, 83] on input "[PERSON_NAME]" at bounding box center [395, 79] width 512 height 40
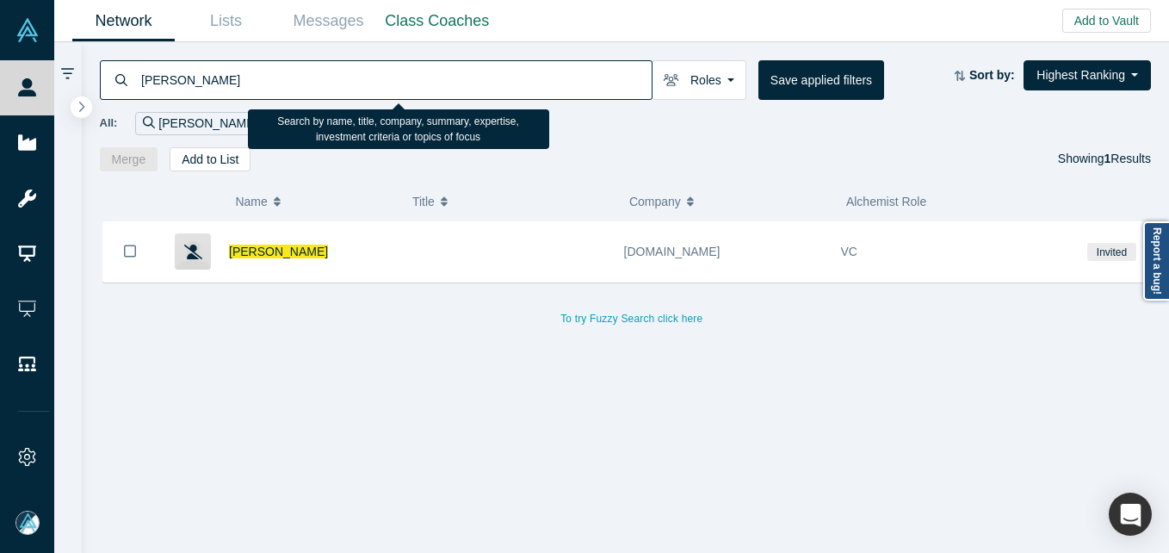
click at [337, 83] on input "[PERSON_NAME]" at bounding box center [395, 79] width 512 height 40
paste input "[PERSON_NAME]"
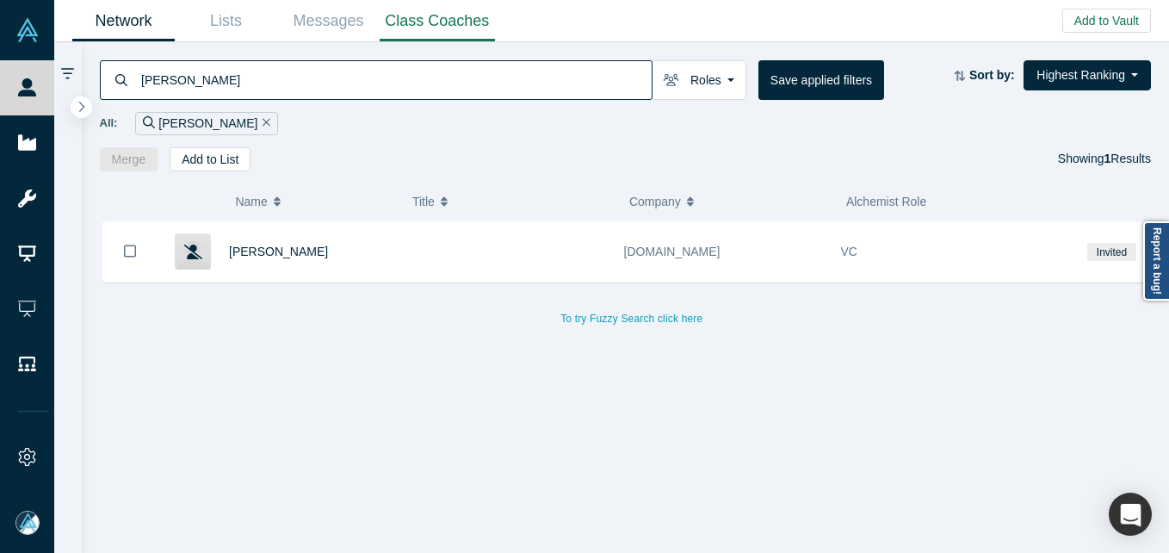
type input "[PERSON_NAME]"
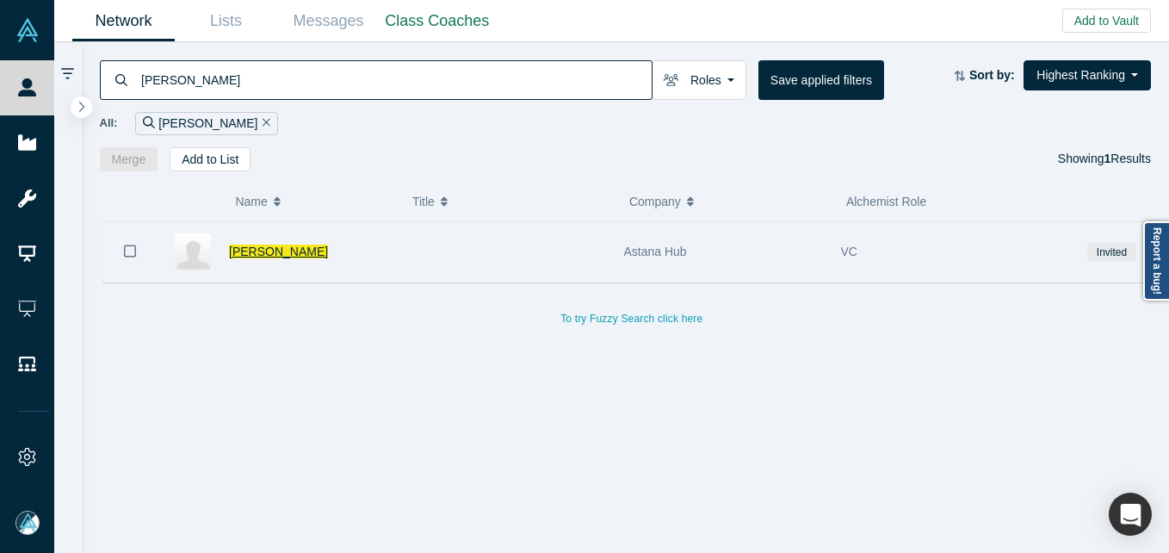
click at [313, 256] on span "[PERSON_NAME]" at bounding box center [278, 252] width 99 height 14
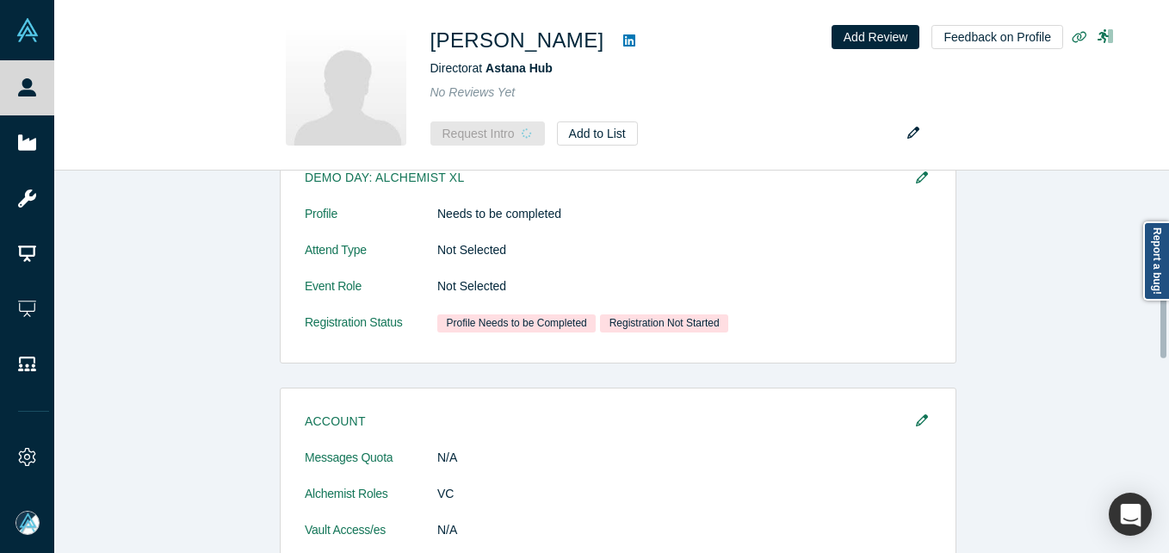
scroll to position [416, 0]
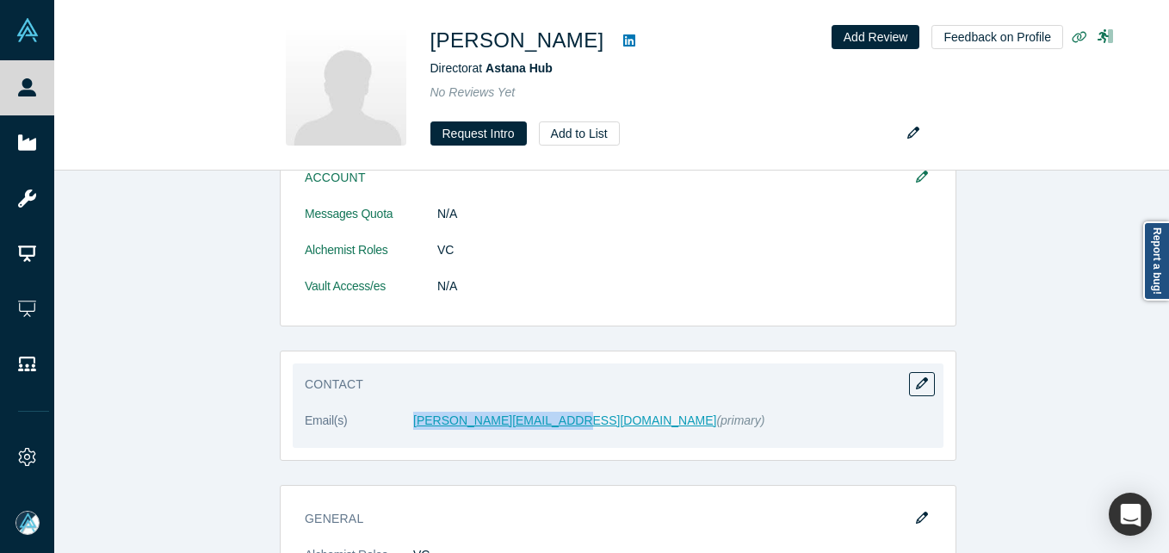
drag, startPoint x: 426, startPoint y: 426, endPoint x: 556, endPoint y: 412, distance: 130.7
click at [556, 412] on dl "Email(s) [PERSON_NAME][EMAIL_ADDRESS][DOMAIN_NAME] (primary)" at bounding box center [618, 430] width 627 height 36
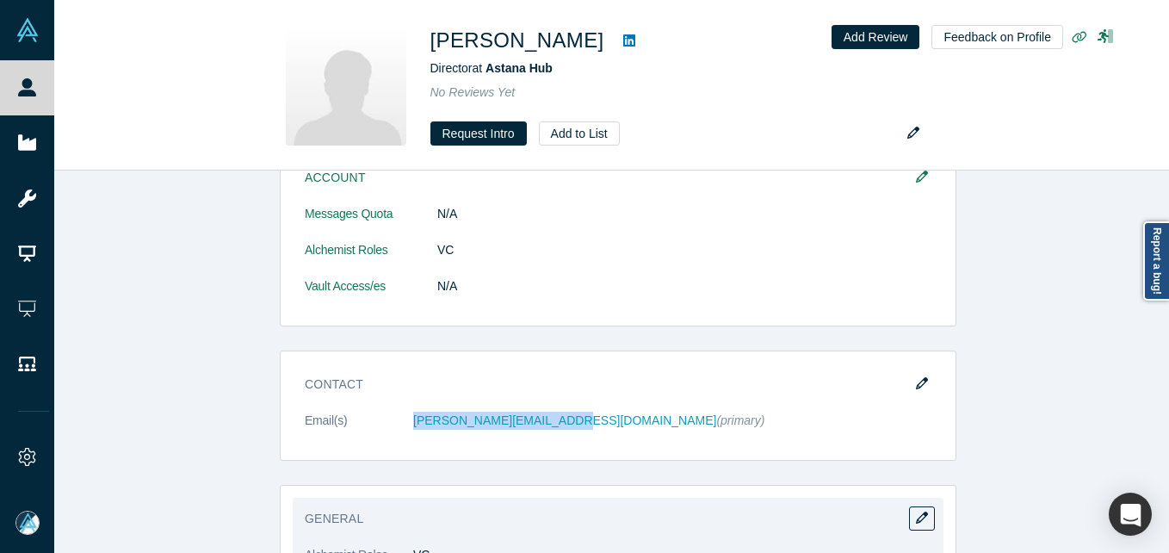
copy dl "[PERSON_NAME][EMAIL_ADDRESS][DOMAIN_NAME]"
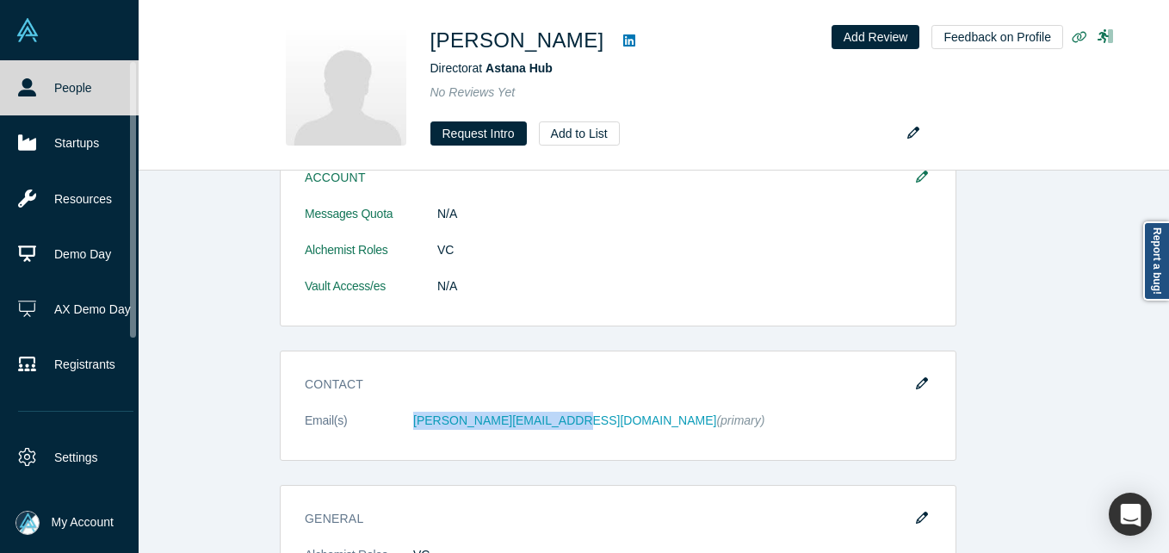
drag, startPoint x: 46, startPoint y: 93, endPoint x: 87, endPoint y: 100, distance: 41.1
click at [46, 93] on link "People" at bounding box center [76, 87] width 152 height 55
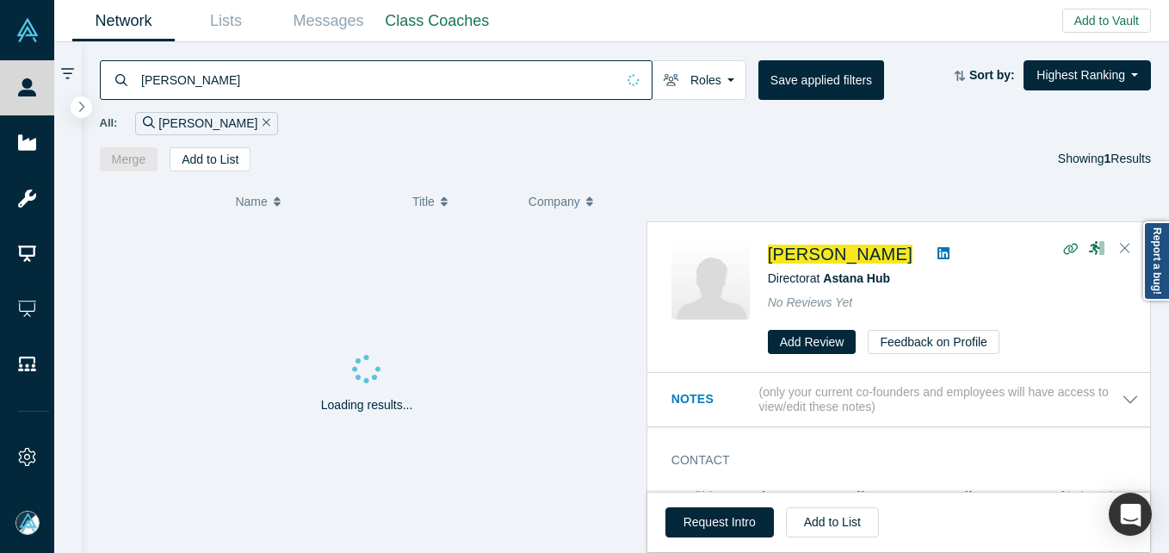
click at [285, 84] on input "[PERSON_NAME]" at bounding box center [377, 79] width 476 height 40
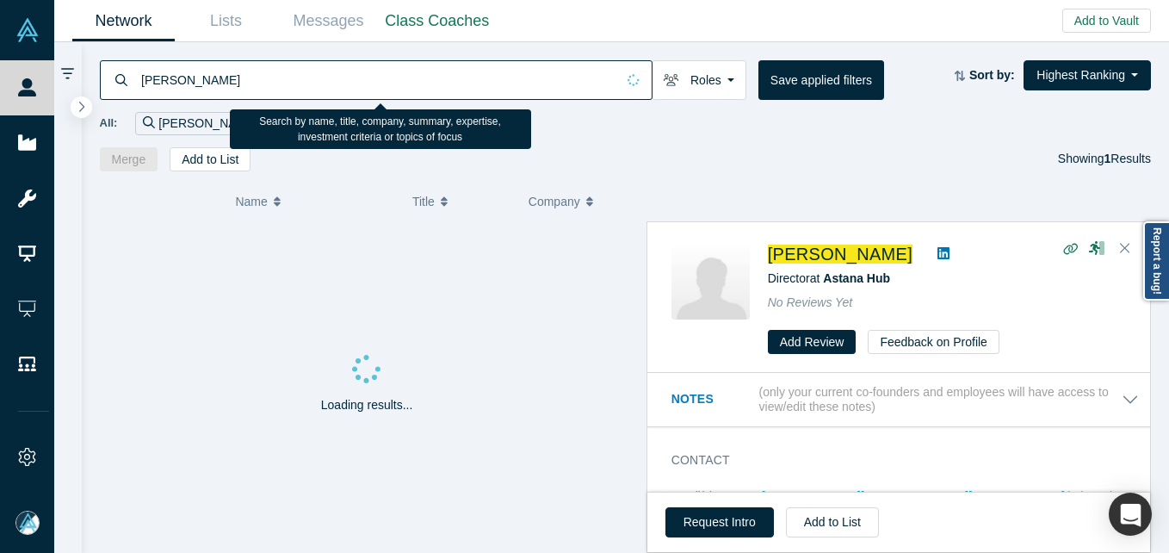
click at [285, 84] on input "[PERSON_NAME]" at bounding box center [377, 79] width 476 height 40
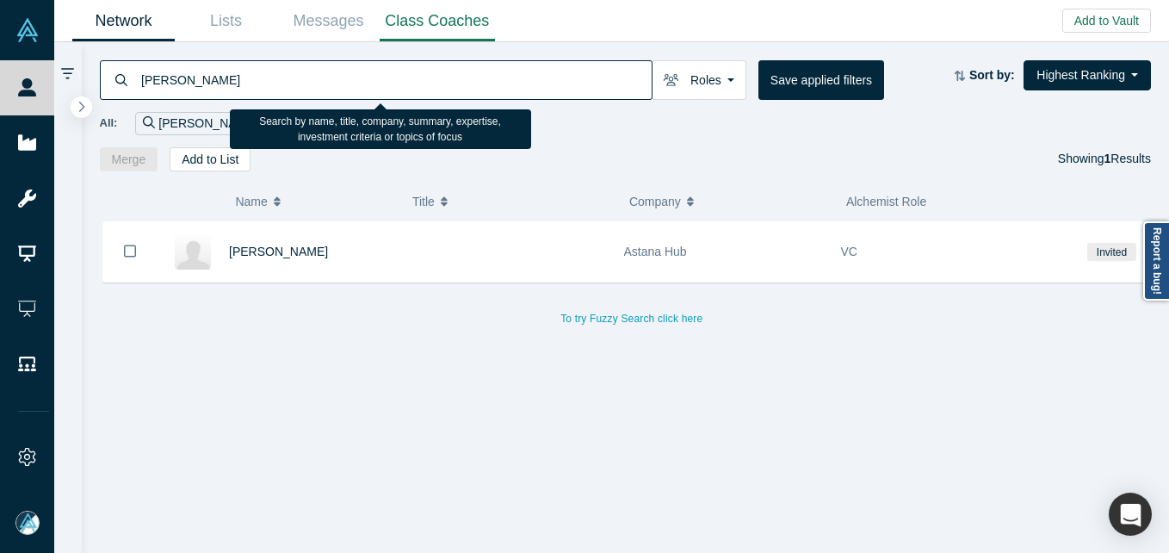
type input "[PERSON_NAME]"
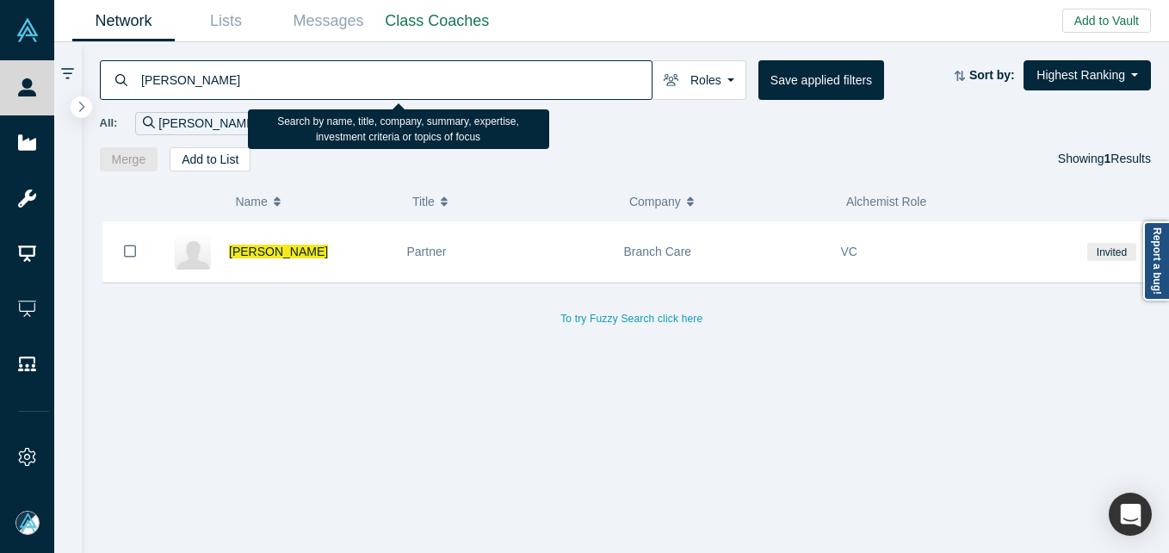
drag, startPoint x: 354, startPoint y: 263, endPoint x: 654, endPoint y: 189, distance: 309.3
click at [354, 263] on div "[PERSON_NAME]" at bounding box center [309, 251] width 160 height 59
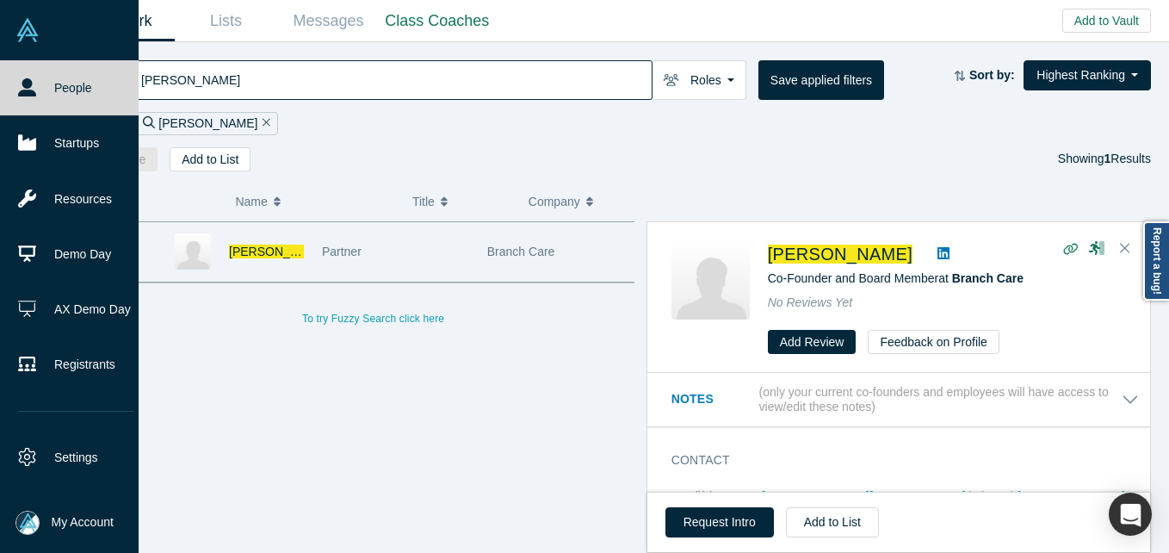
click at [49, 530] on button "My Account" at bounding box center [64, 523] width 98 height 24
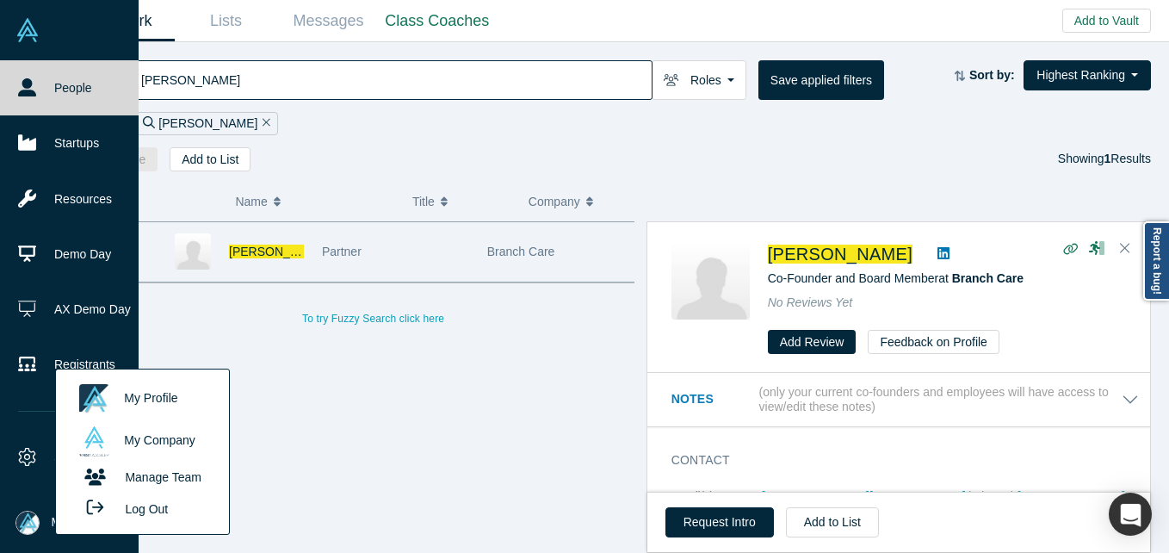
click at [125, 513] on button "Log Out" at bounding box center [122, 509] width 103 height 32
